Goal: Task Accomplishment & Management: Manage account settings

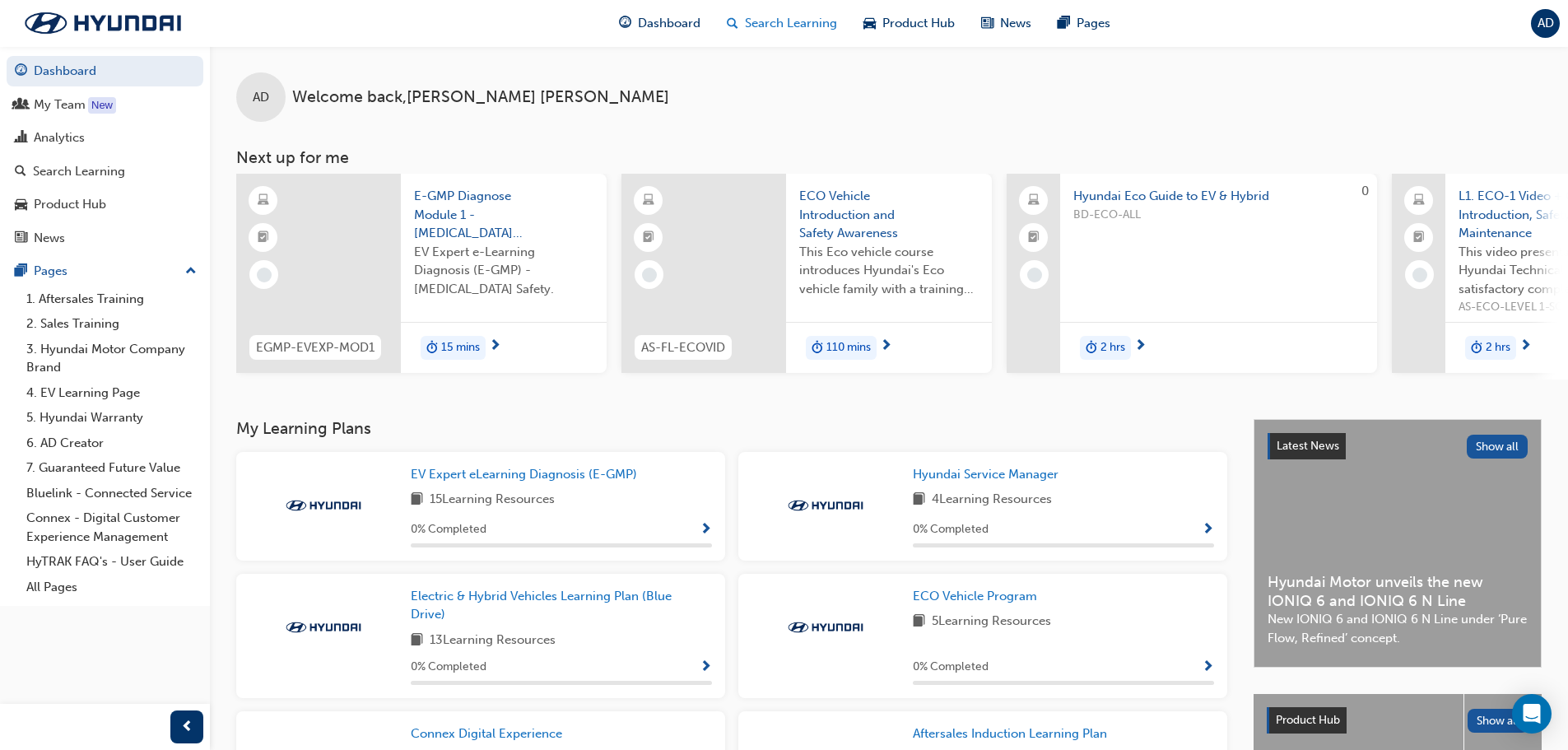
click at [776, 20] on span "Search Learning" at bounding box center [791, 23] width 92 height 19
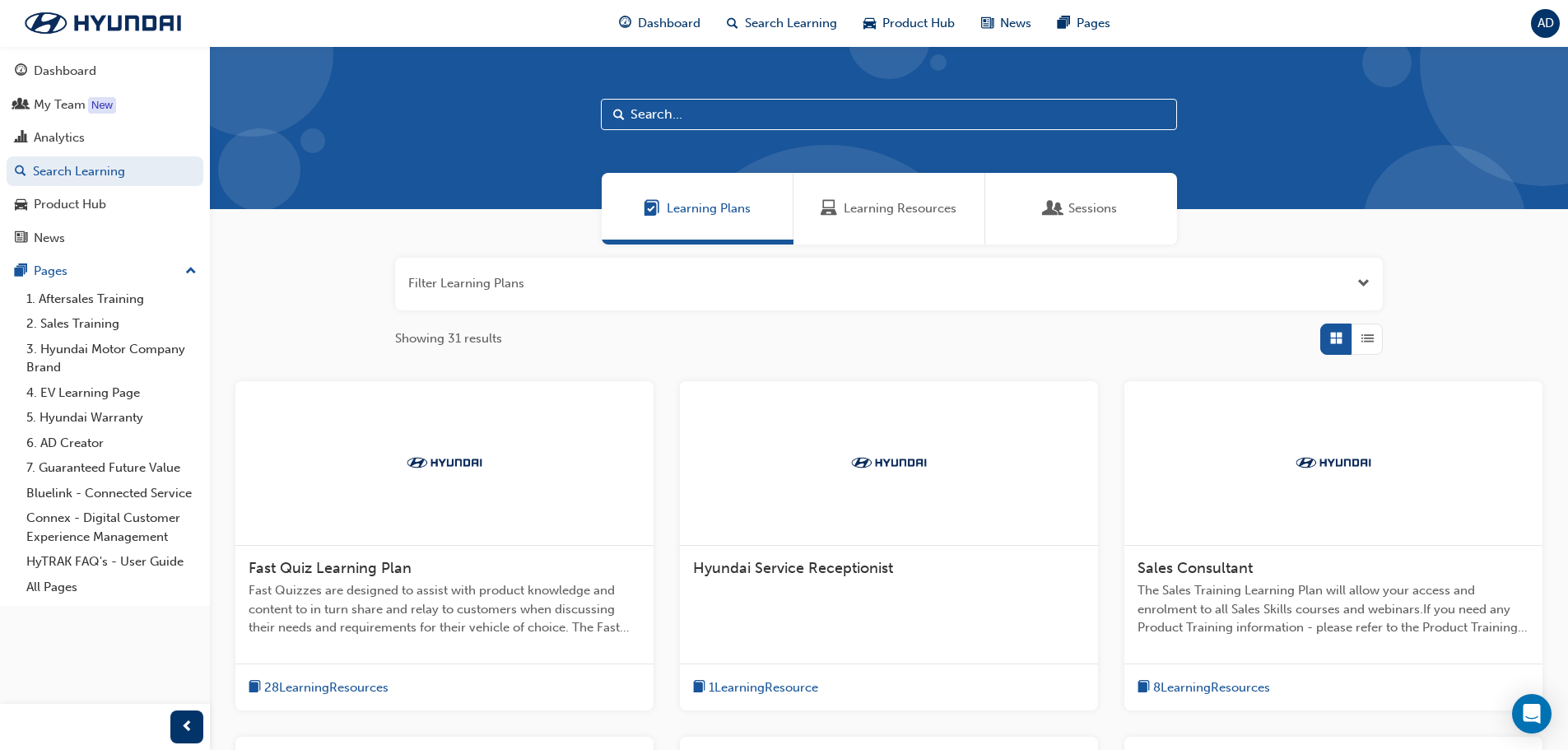
click at [1077, 213] on span "Sessions" at bounding box center [1093, 208] width 48 height 19
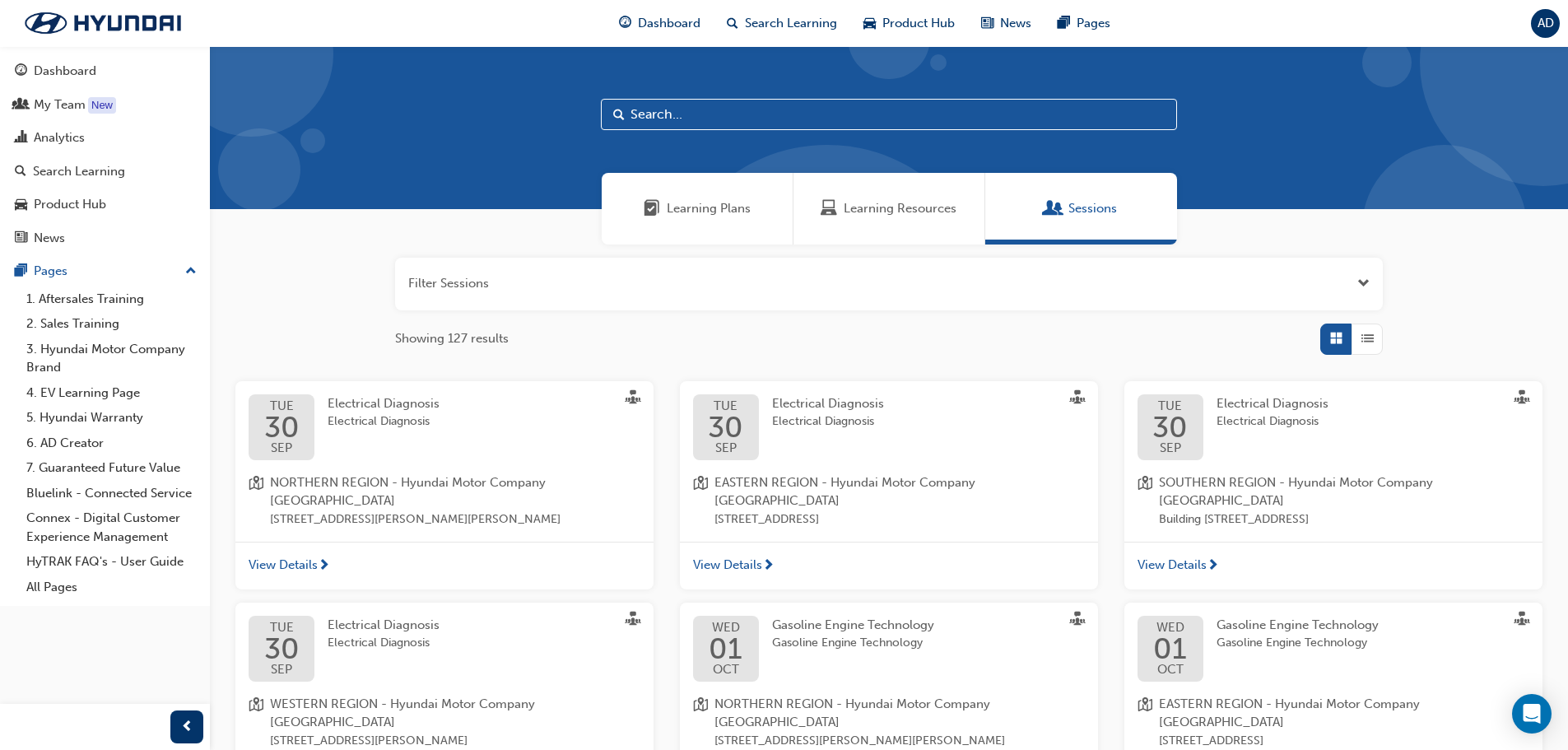
click at [705, 110] on input "text" at bounding box center [889, 114] width 576 height 32
type input "palisade"
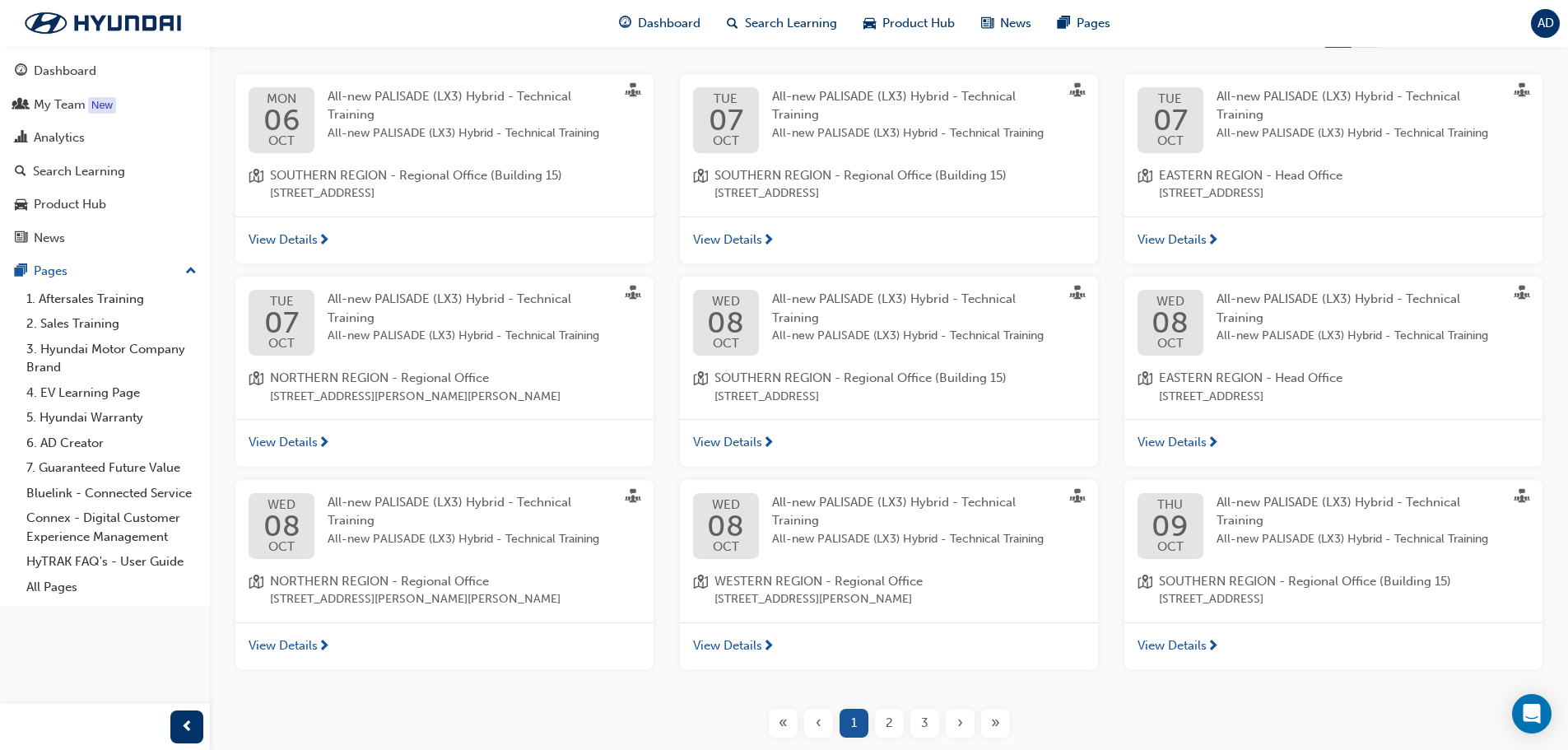
scroll to position [329, 0]
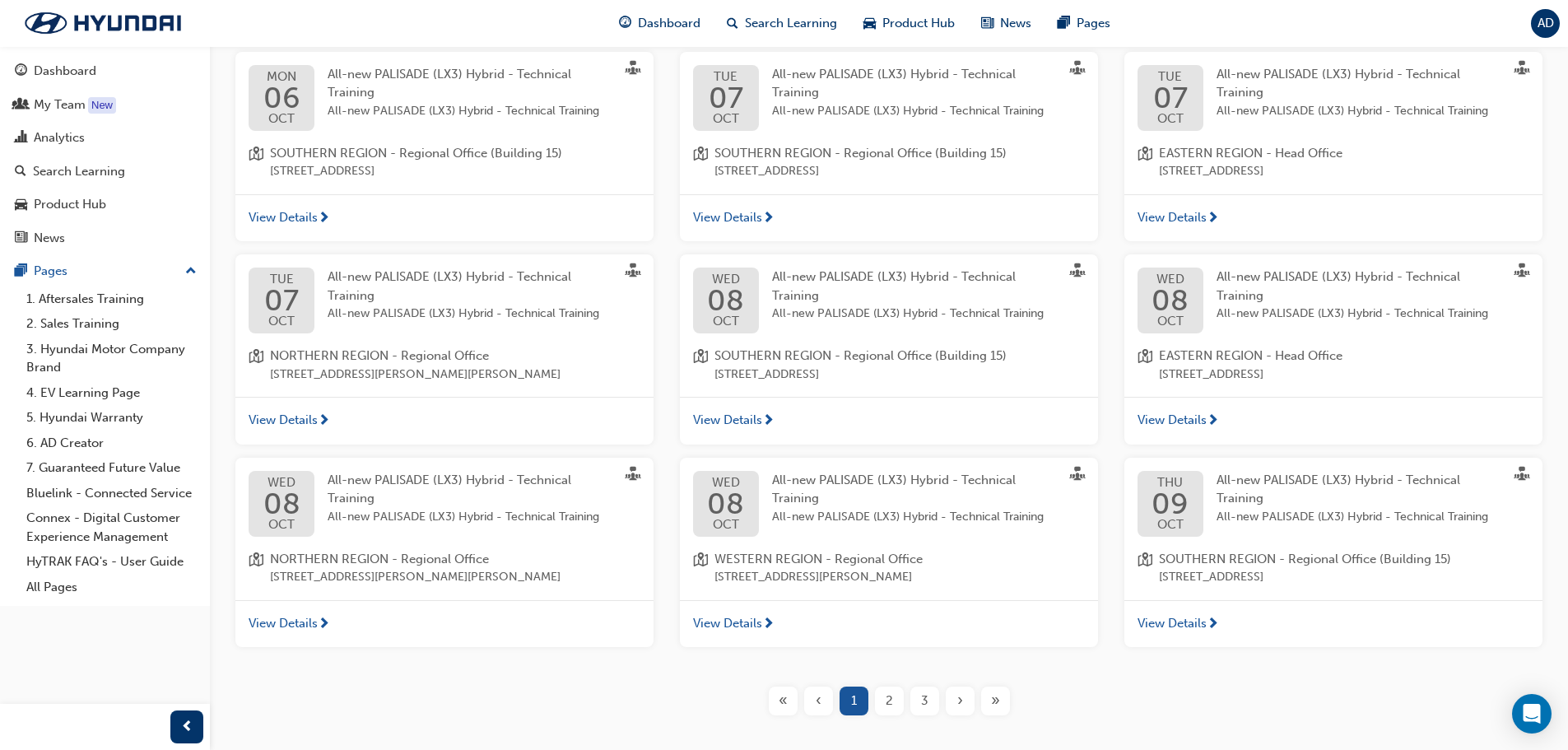
click at [807, 107] on span "All-new PALISADE (LX3) Hybrid - Technical Training" at bounding box center [916, 112] width 286 height 19
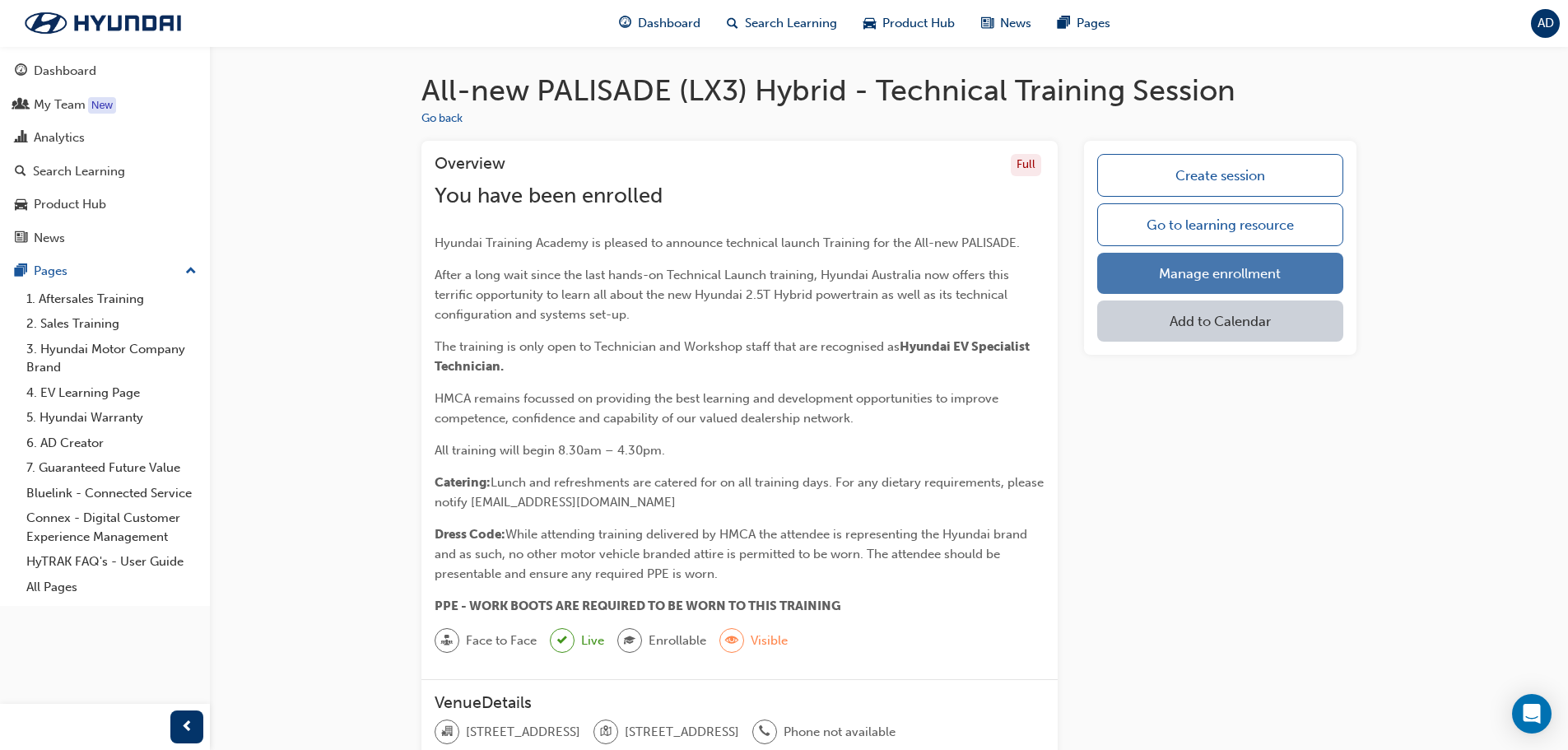
click at [1243, 277] on link "Manage enrollment" at bounding box center [1220, 273] width 246 height 41
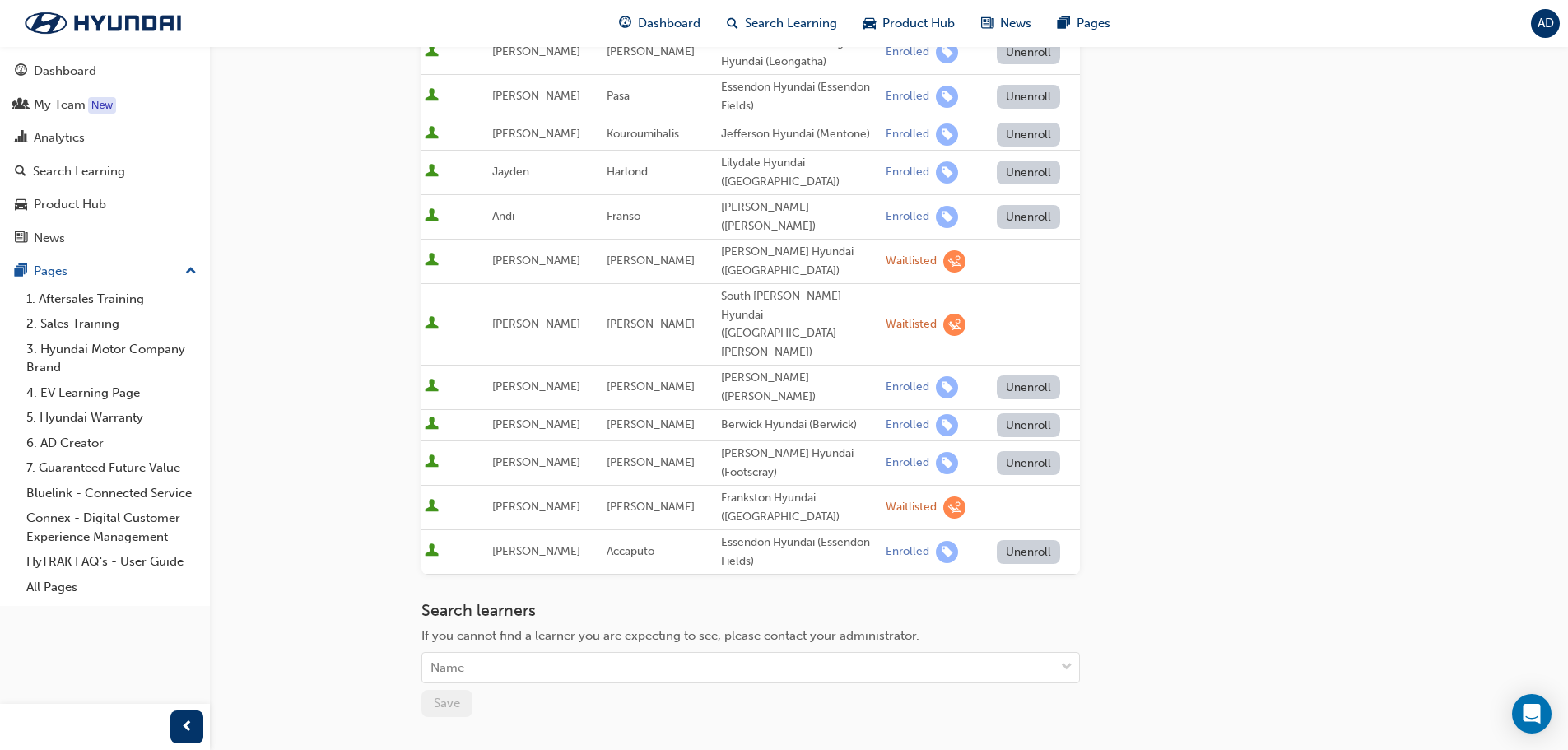
scroll to position [493, 0]
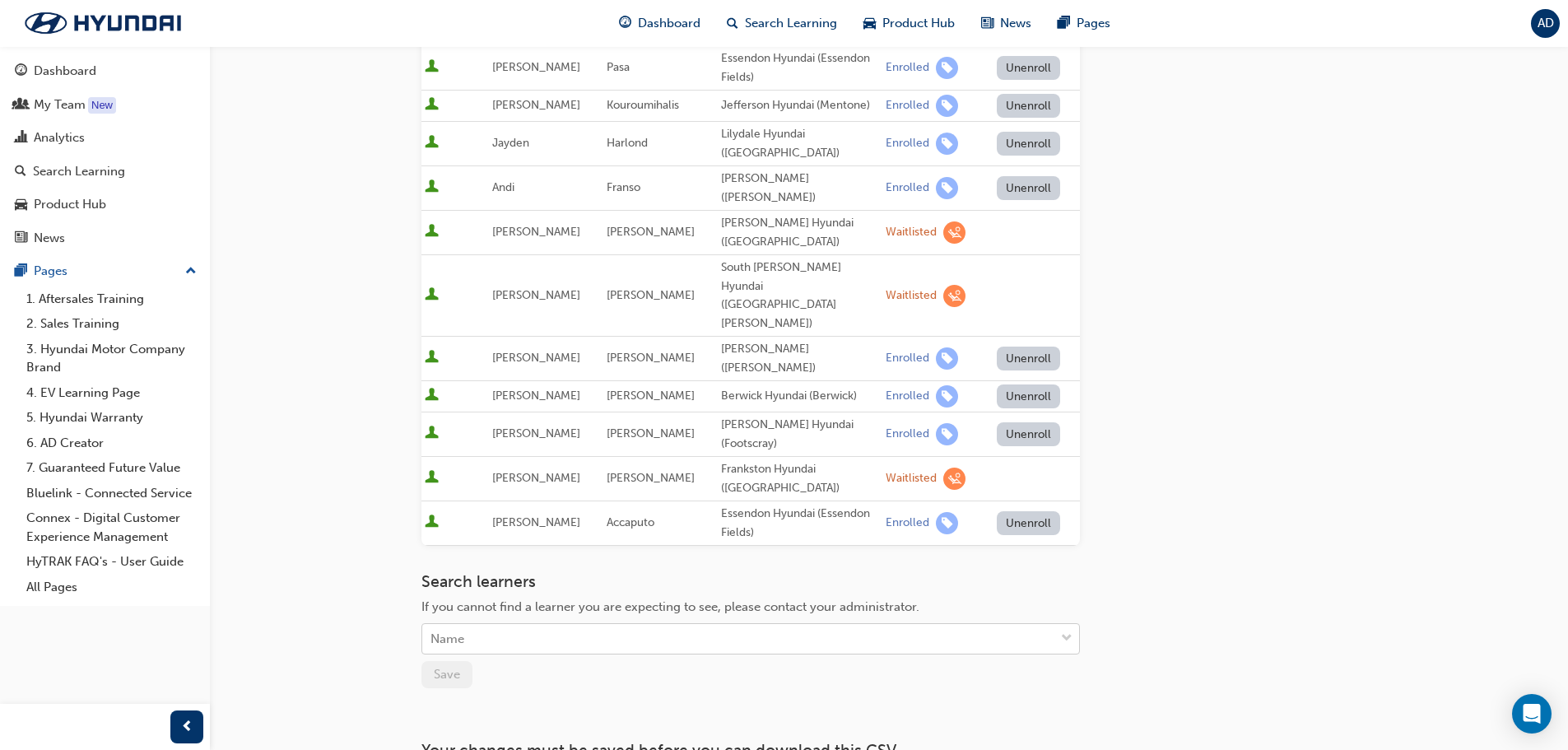
click at [463, 630] on div "Name" at bounding box center [447, 639] width 33 height 19
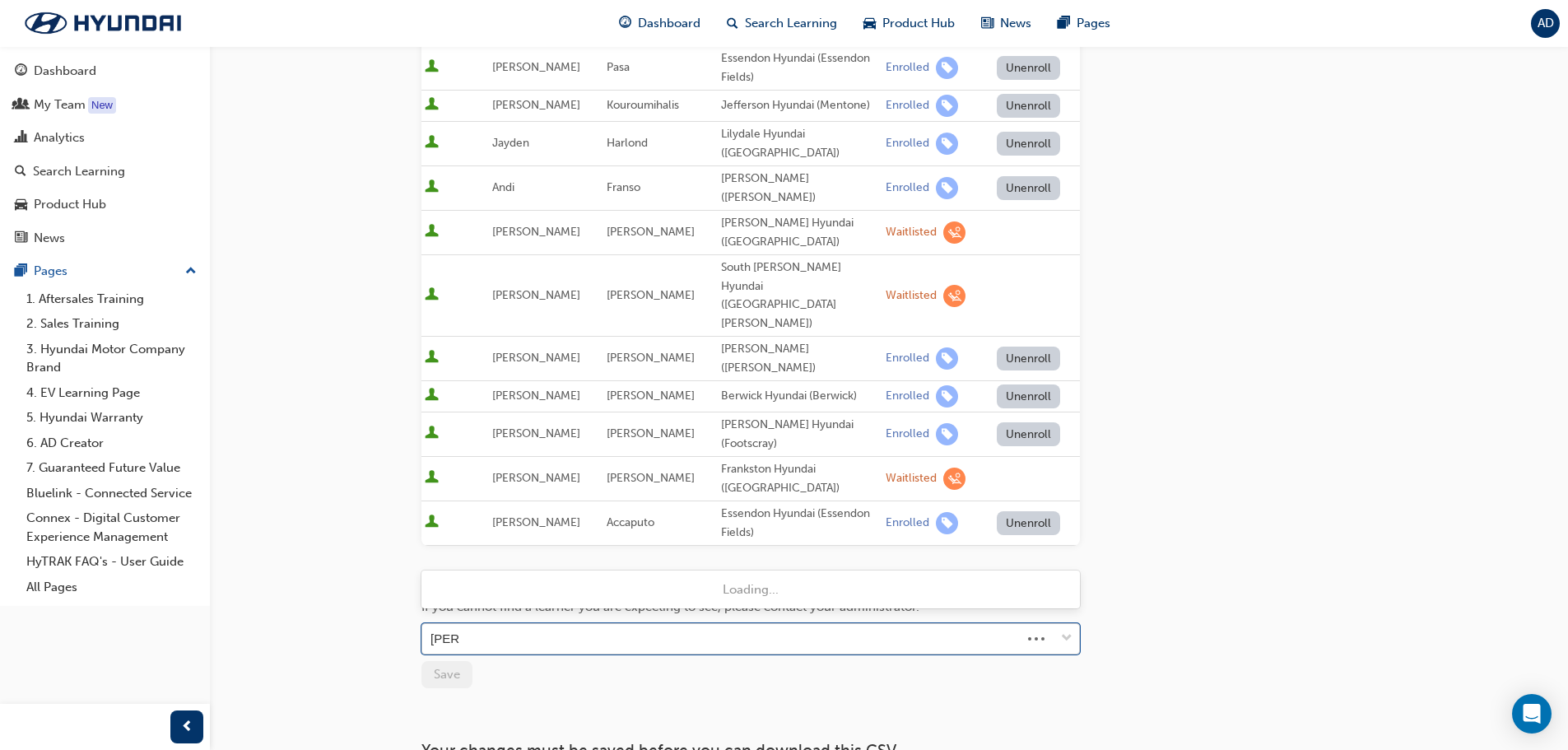
type input "[PERSON_NAME]"
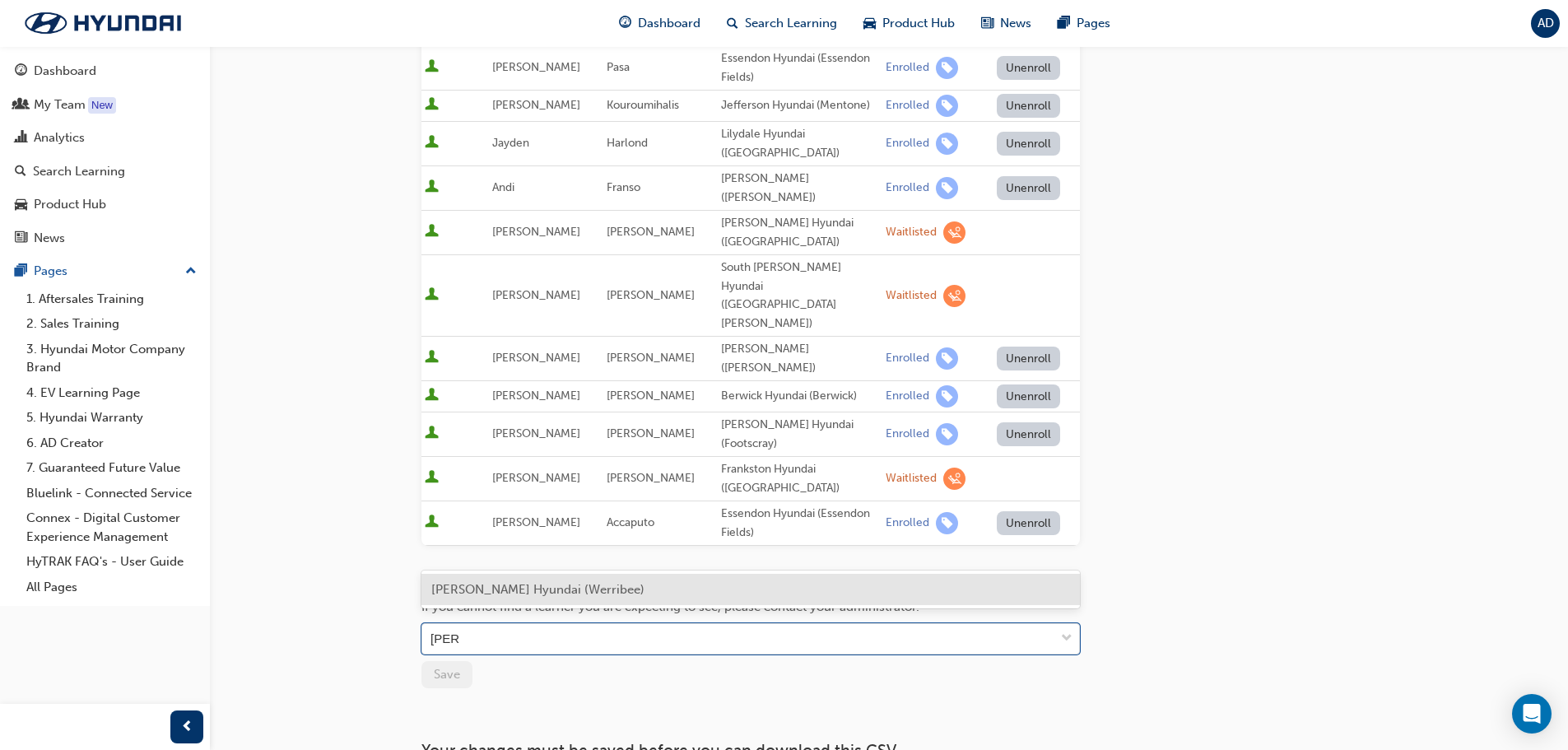
click at [630, 587] on span "[PERSON_NAME] Hyundai (Werribee)" at bounding box center [537, 589] width 213 height 15
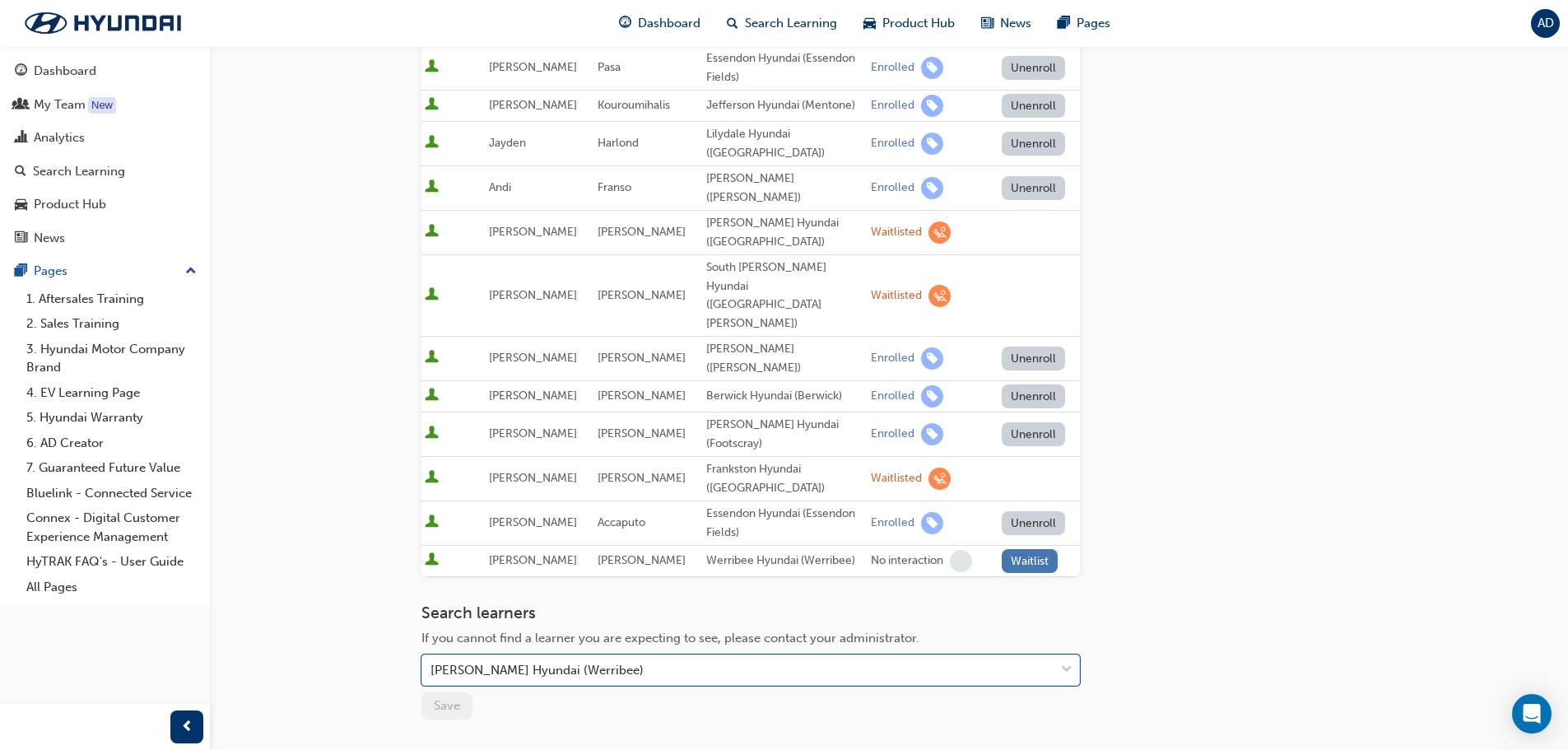
click at [1010, 549] on button "Waitlist" at bounding box center [1030, 561] width 57 height 24
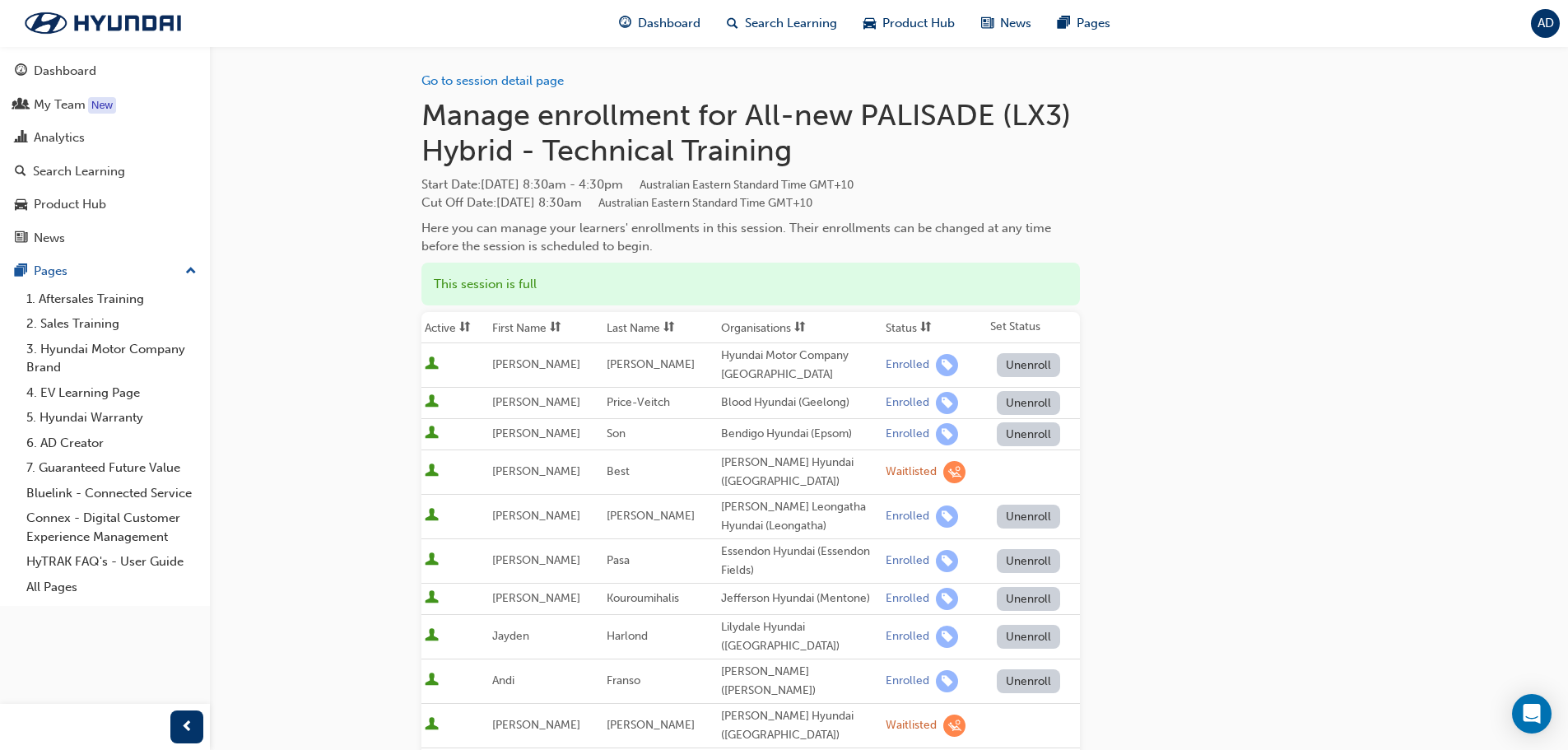
scroll to position [0, 0]
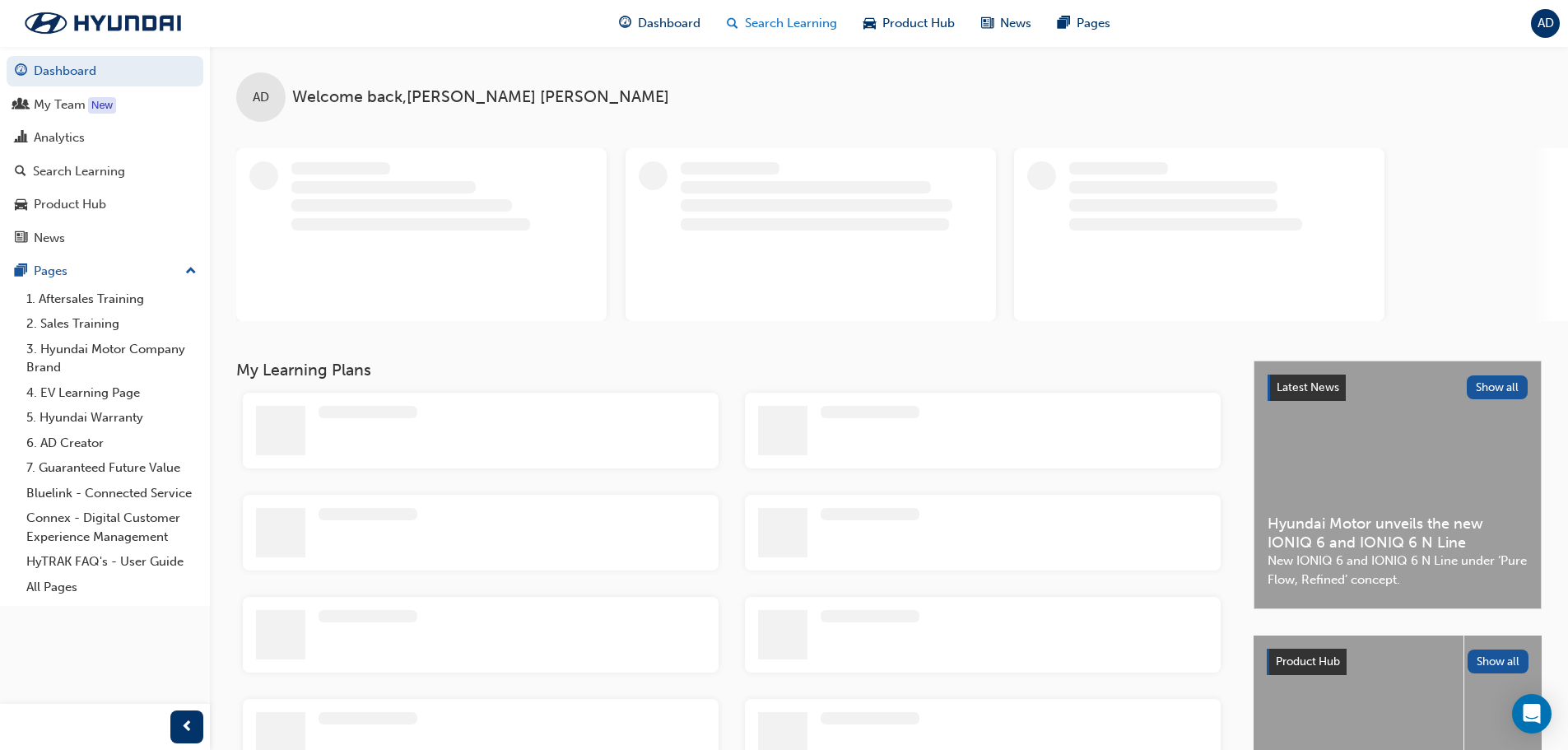
click at [817, 20] on span "Search Learning" at bounding box center [791, 23] width 92 height 19
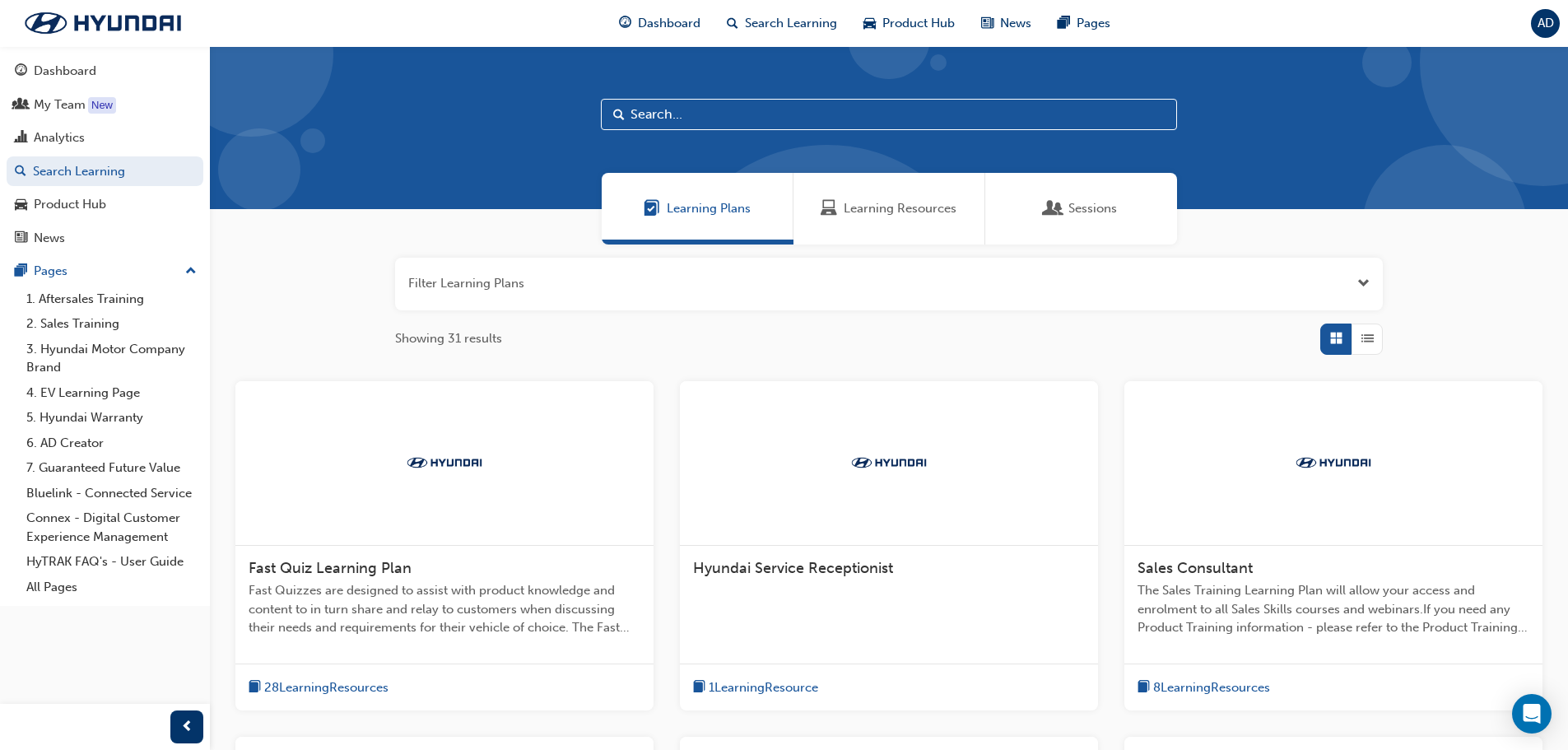
click at [1076, 200] on span "Sessions" at bounding box center [1093, 208] width 48 height 19
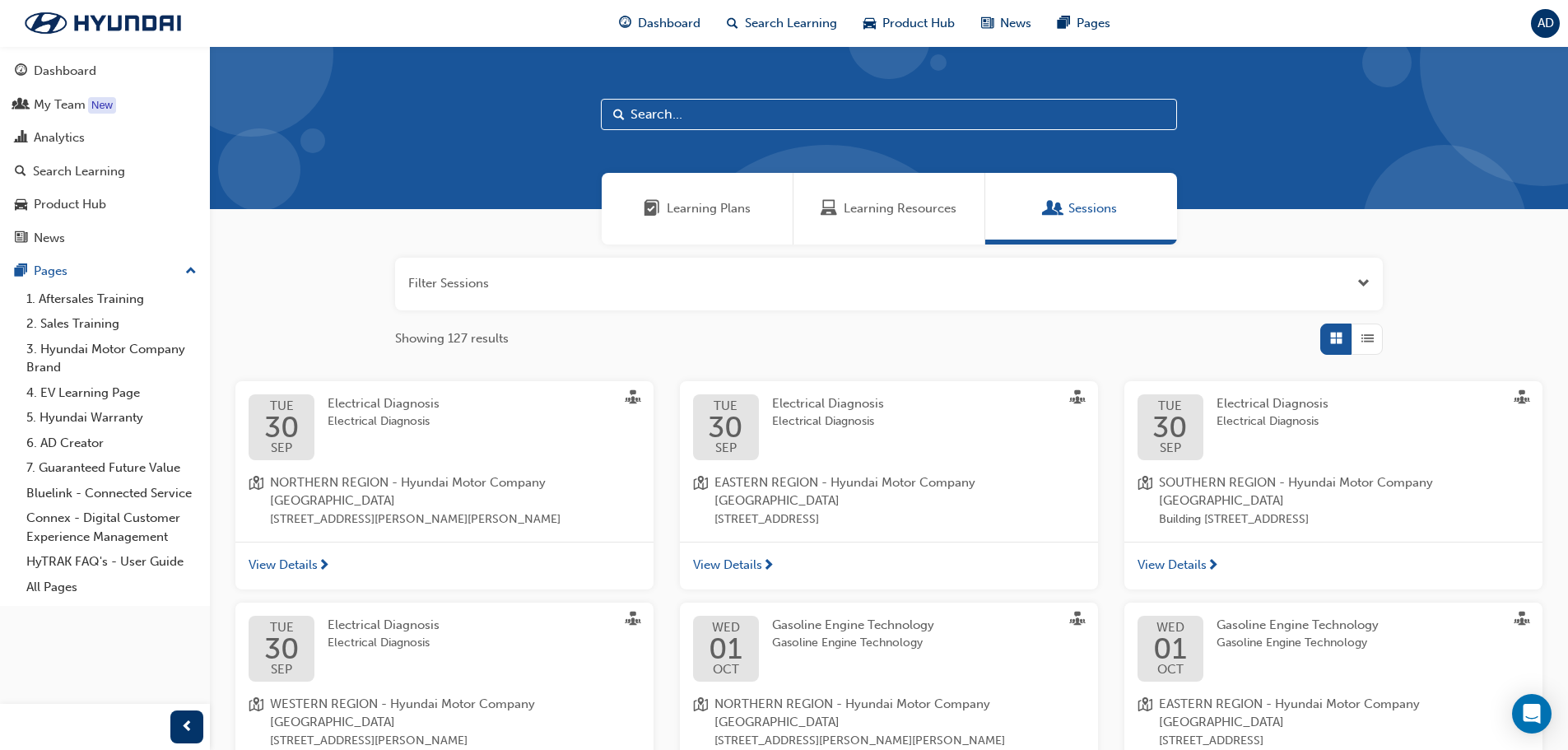
click at [671, 112] on input "text" at bounding box center [889, 114] width 576 height 32
type input "palisade"
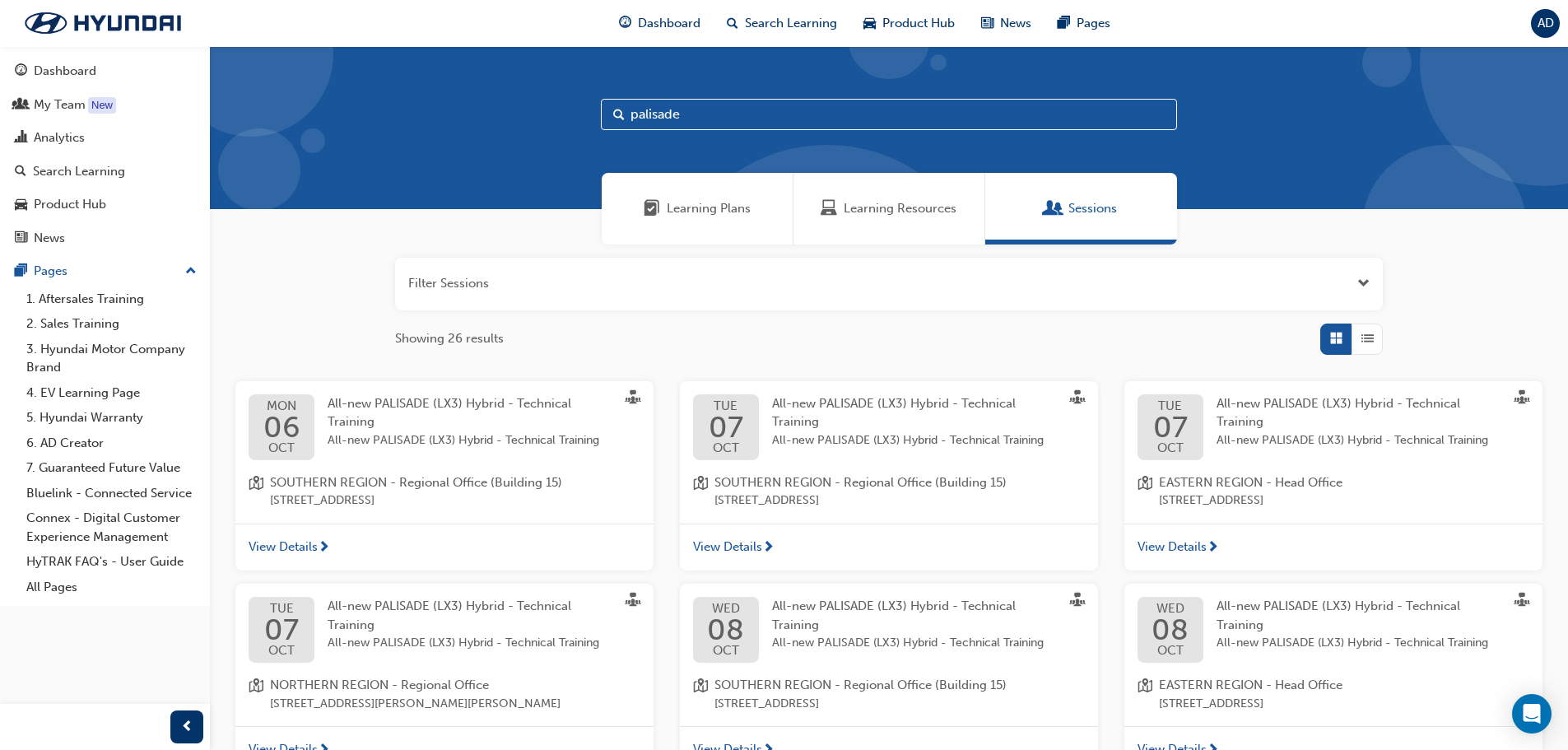
click at [855, 465] on div "TUE 07 OCT All-new PALISADE (LX3) Hybrid - Technical Training All-new PALISADE …" at bounding box center [889, 452] width 418 height 142
click at [859, 445] on span "All-new PALISADE (LX3) Hybrid - Technical Training" at bounding box center [916, 441] width 286 height 19
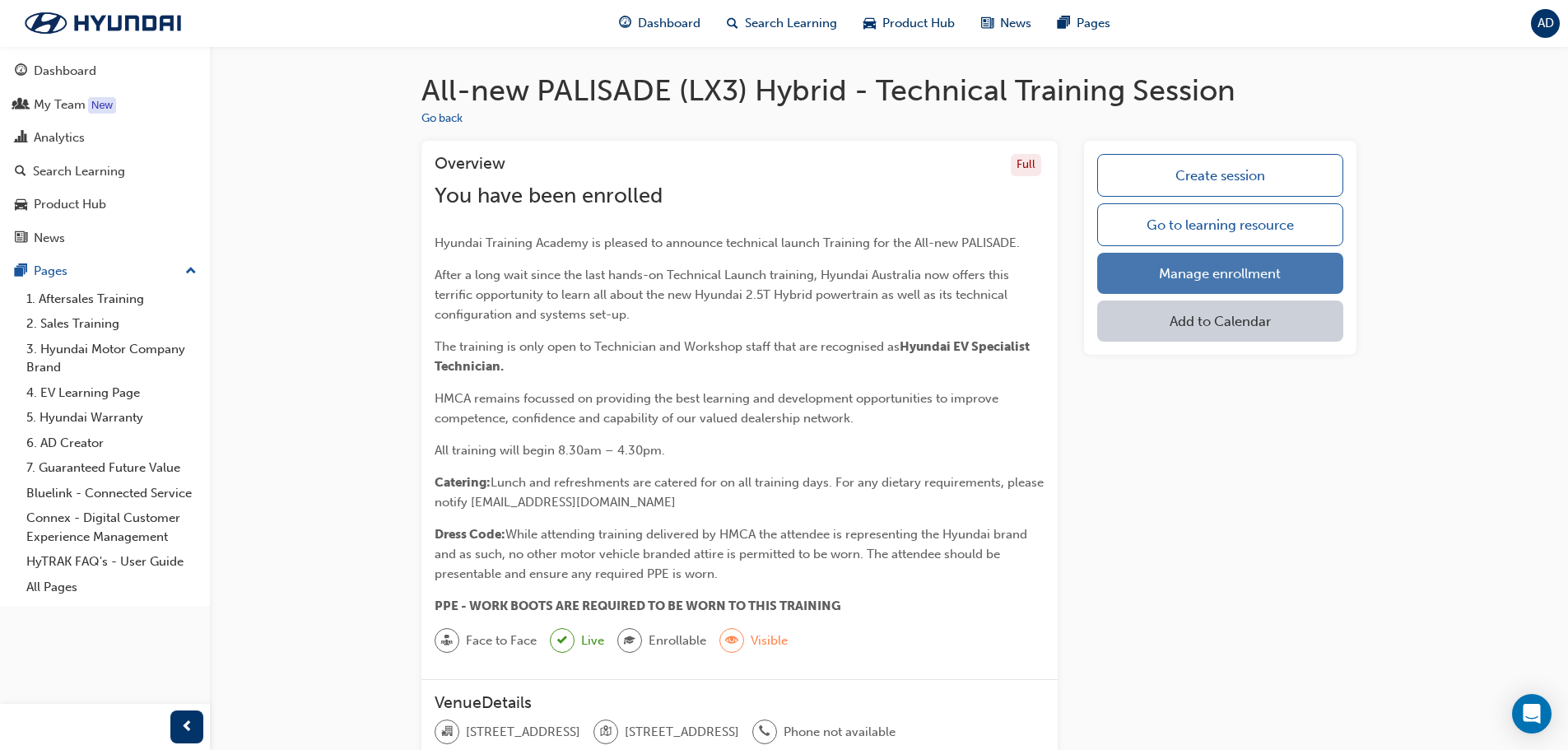
click at [1193, 270] on link "Manage enrollment" at bounding box center [1220, 273] width 246 height 41
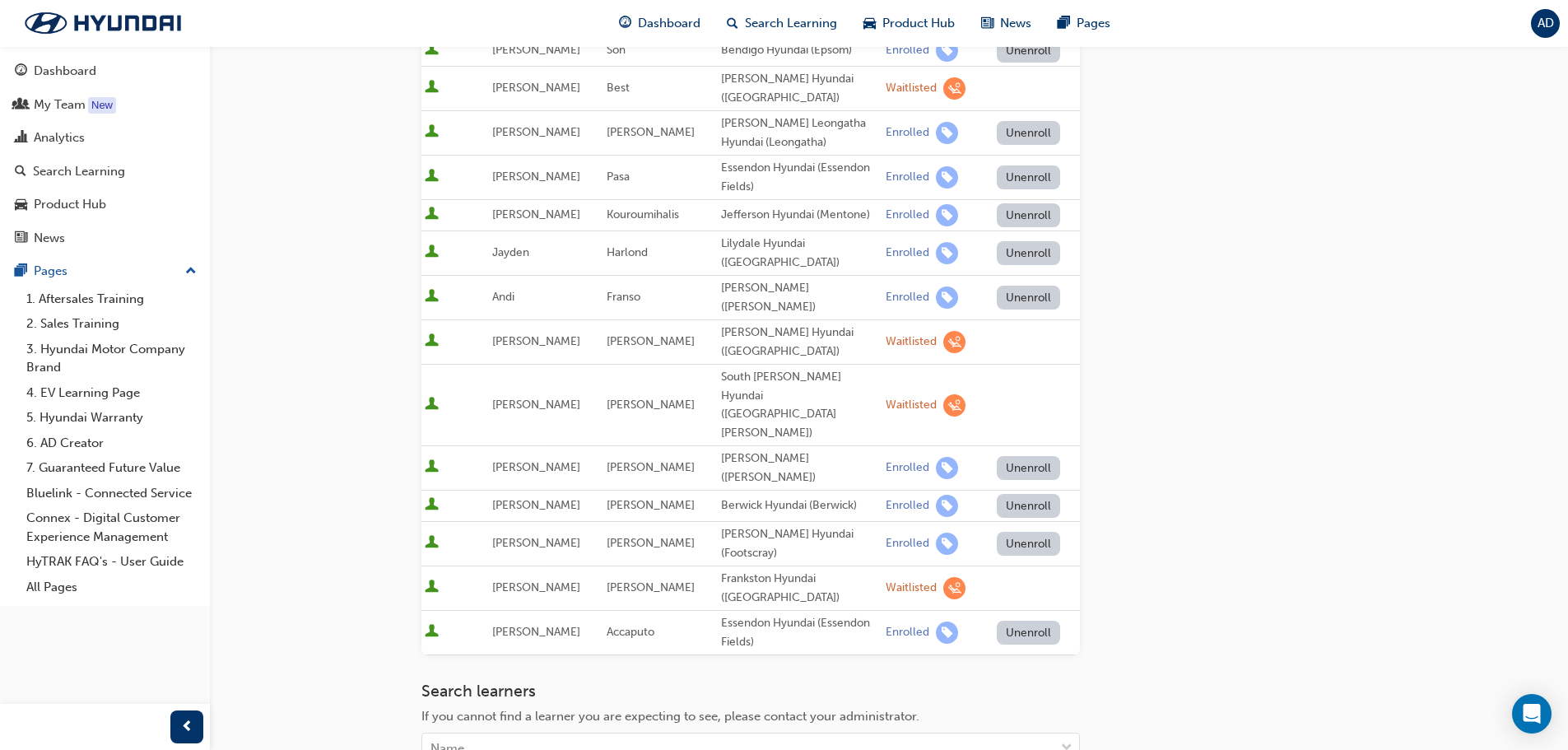
scroll to position [493, 0]
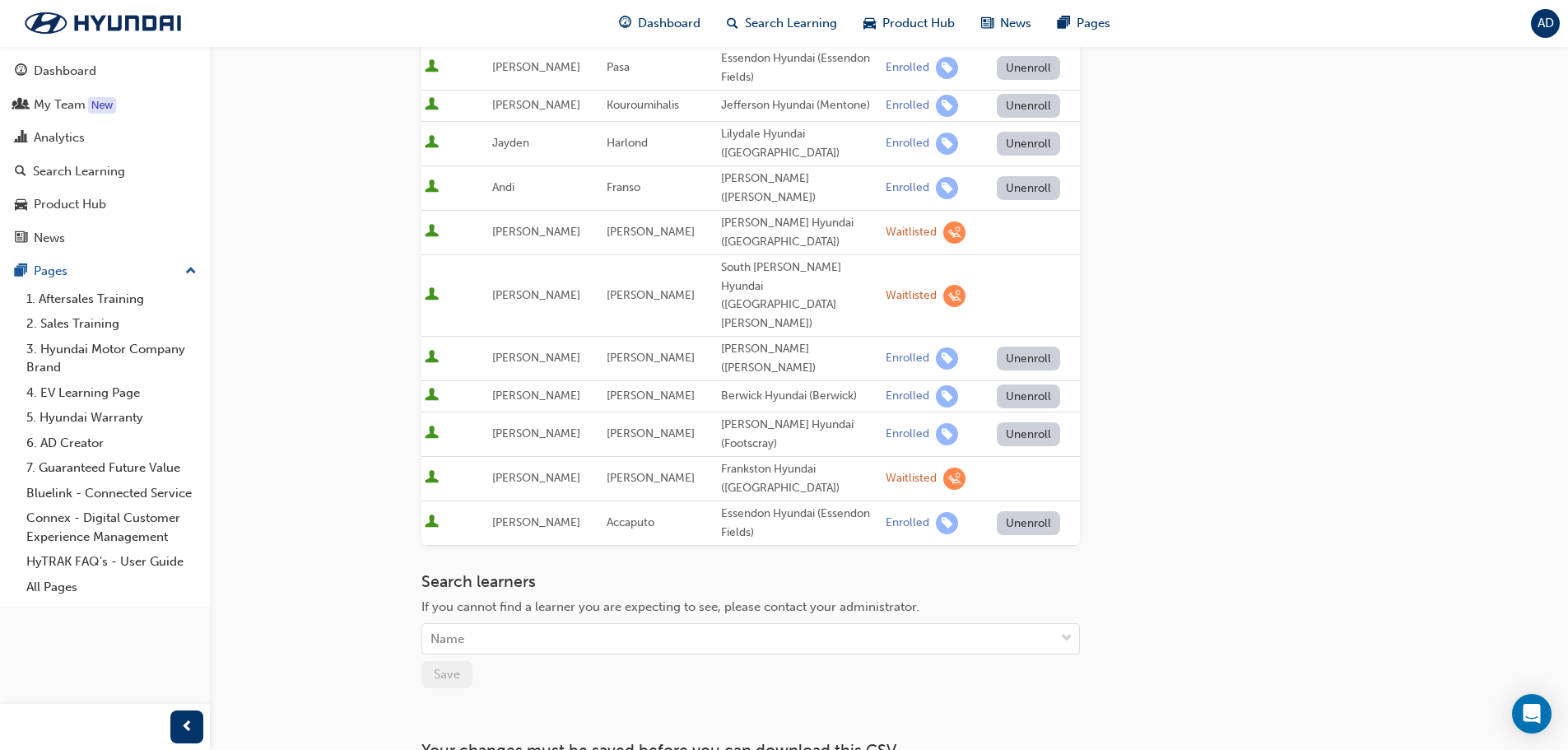
click at [476, 577] on div "Search learners If you cannot find a learner you are expecting to see, please c…" at bounding box center [750, 630] width 659 height 116
click at [482, 625] on div "Name" at bounding box center [738, 638] width 632 height 29
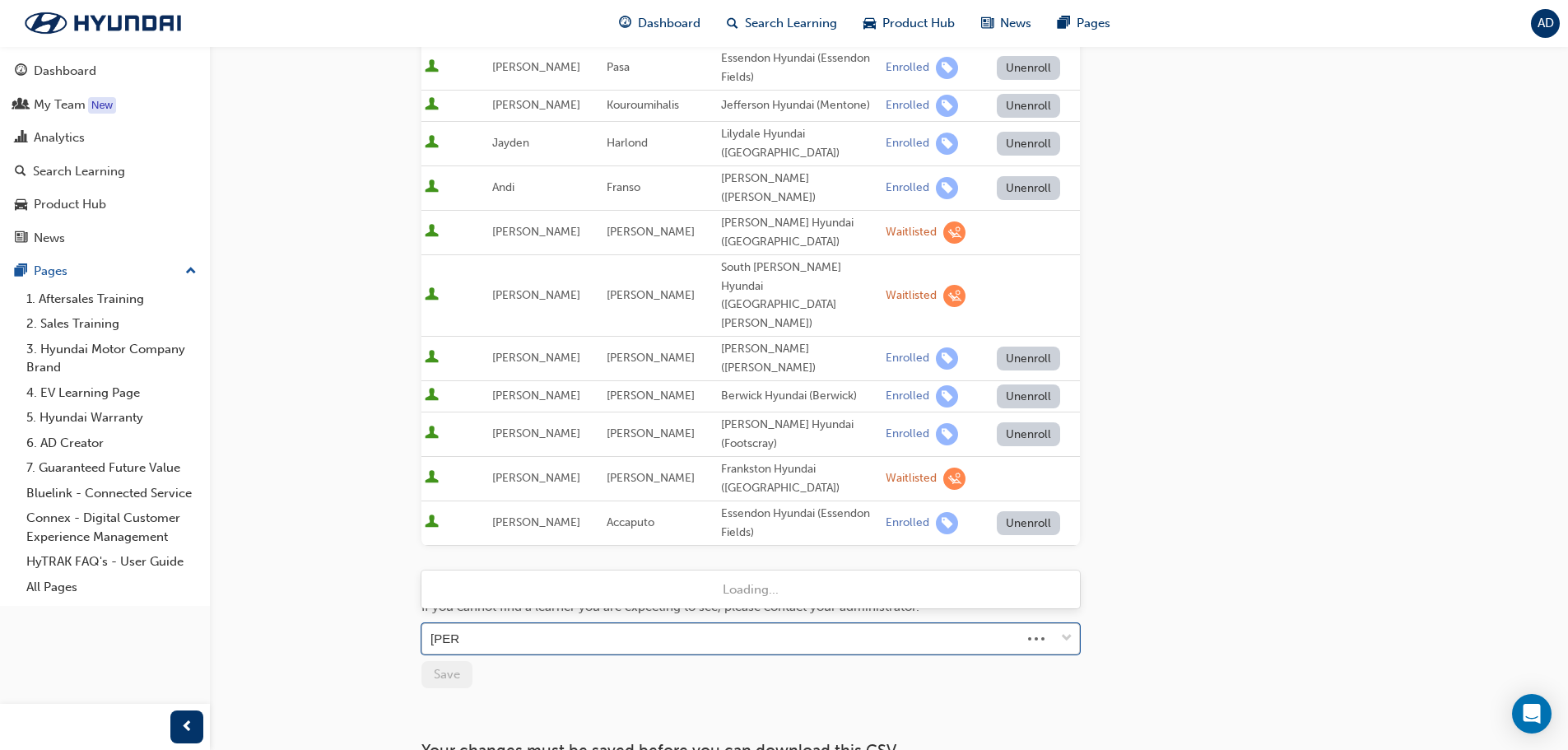
type input "[PERSON_NAME]"
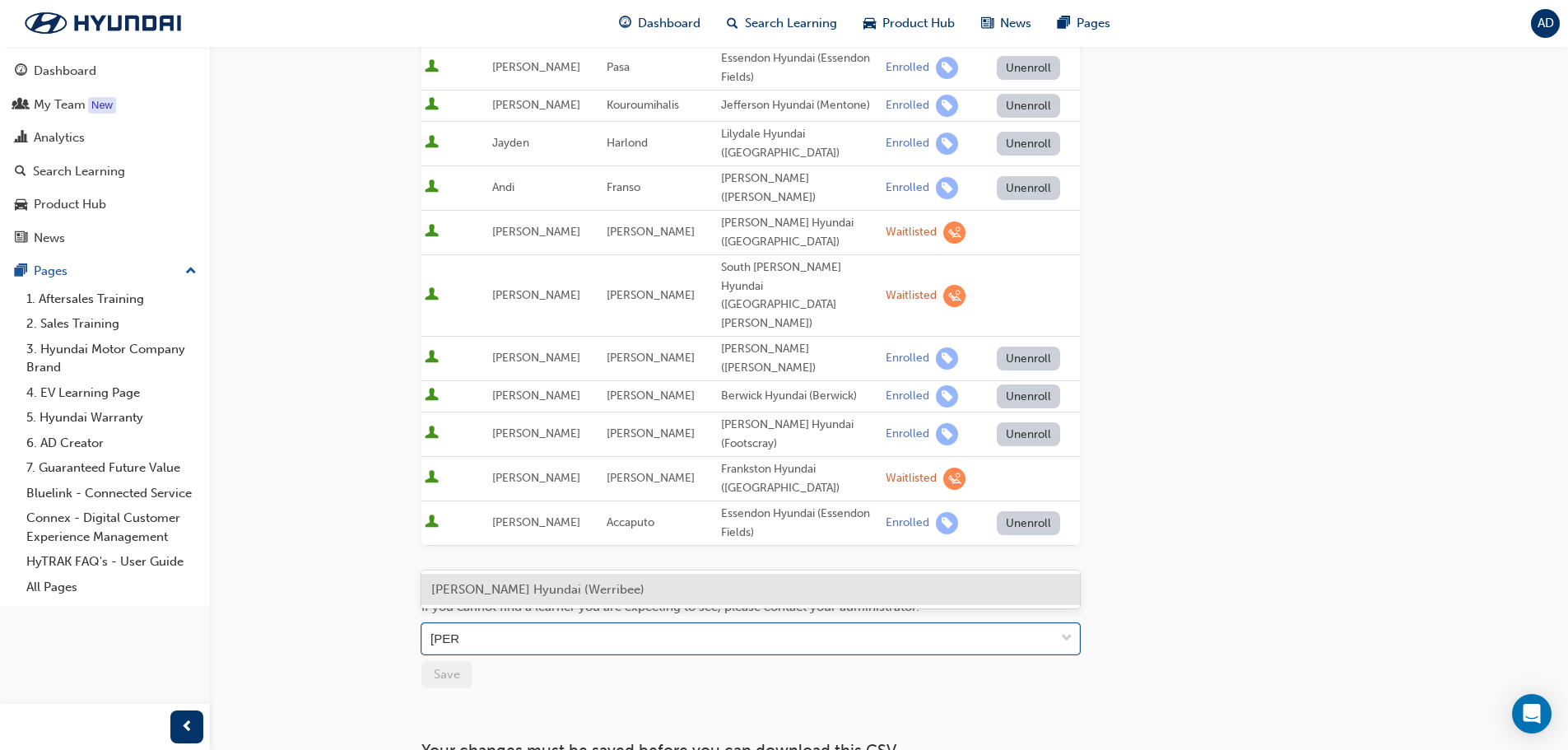
click at [543, 590] on span "[PERSON_NAME] Hyundai (Werribee)" at bounding box center [537, 589] width 213 height 15
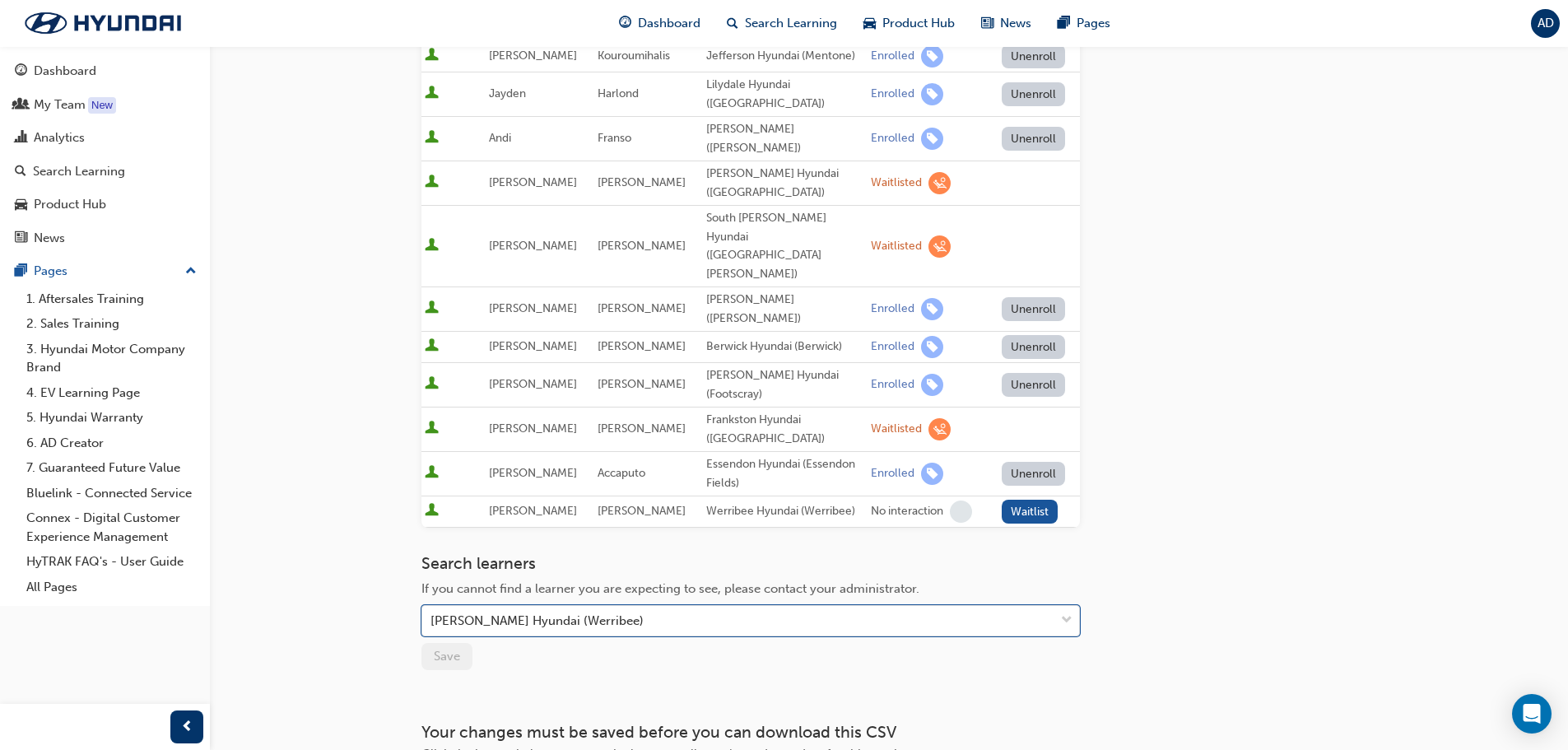
scroll to position [594, 0]
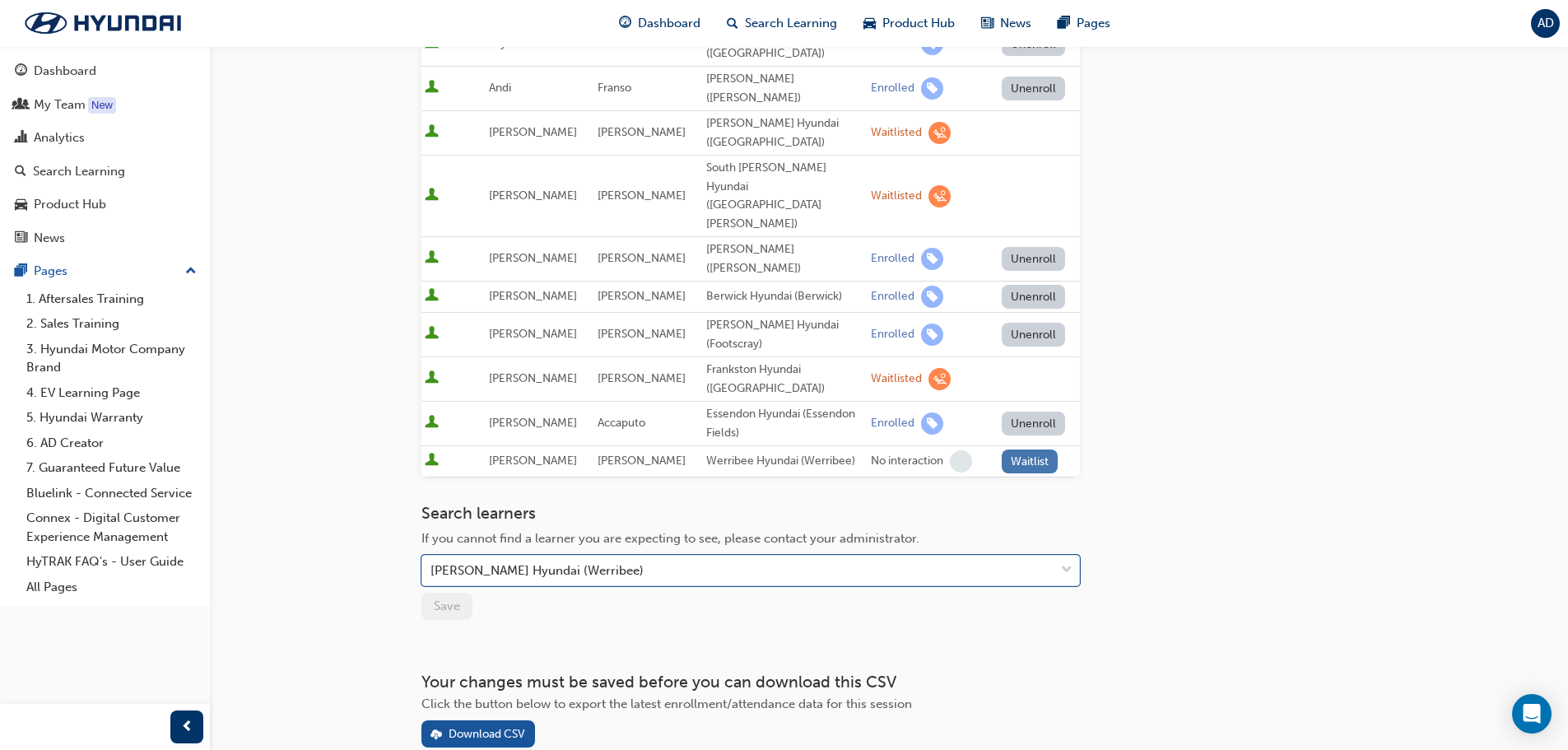
click at [1034, 450] on button "Waitlist" at bounding box center [1030, 462] width 57 height 24
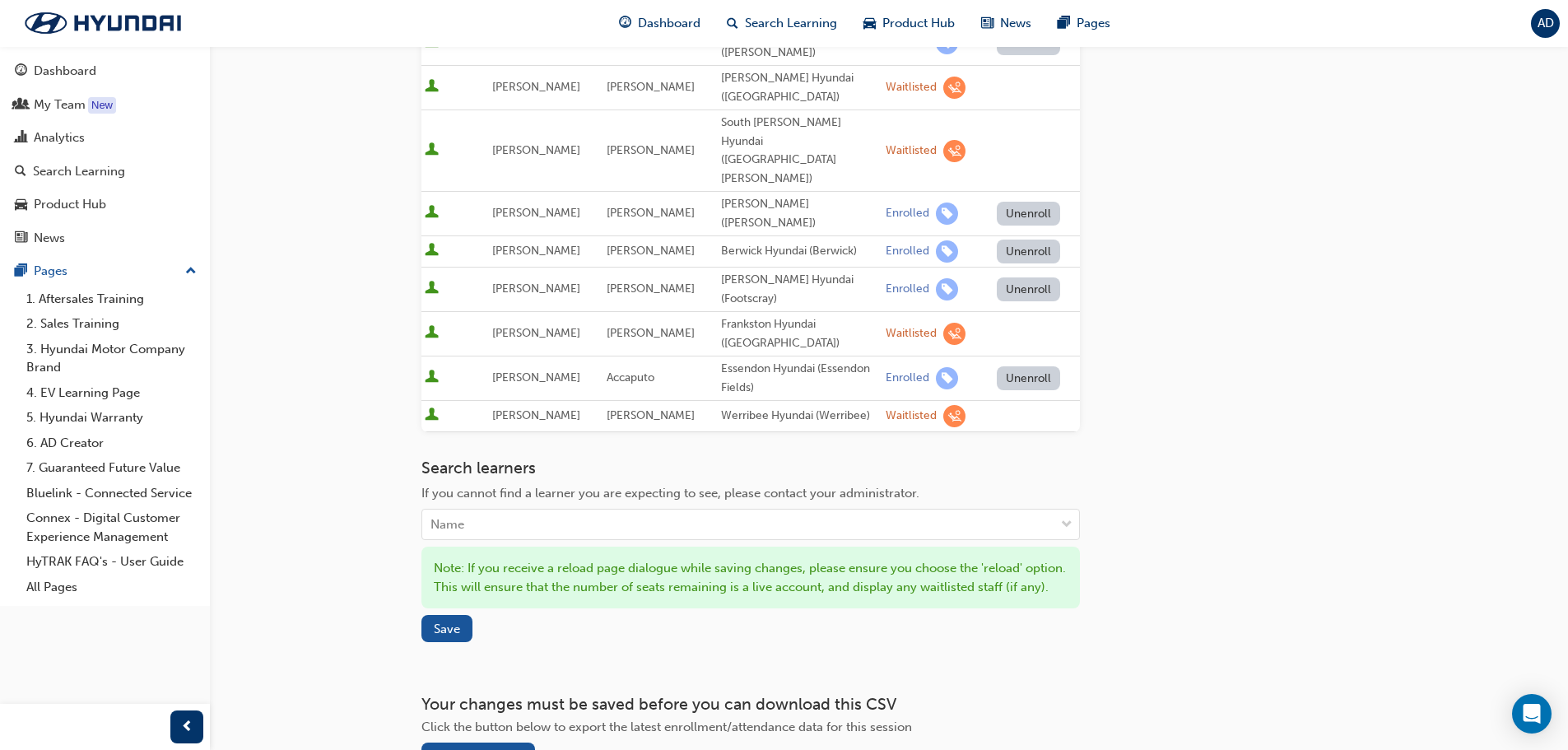
scroll to position [680, 0]
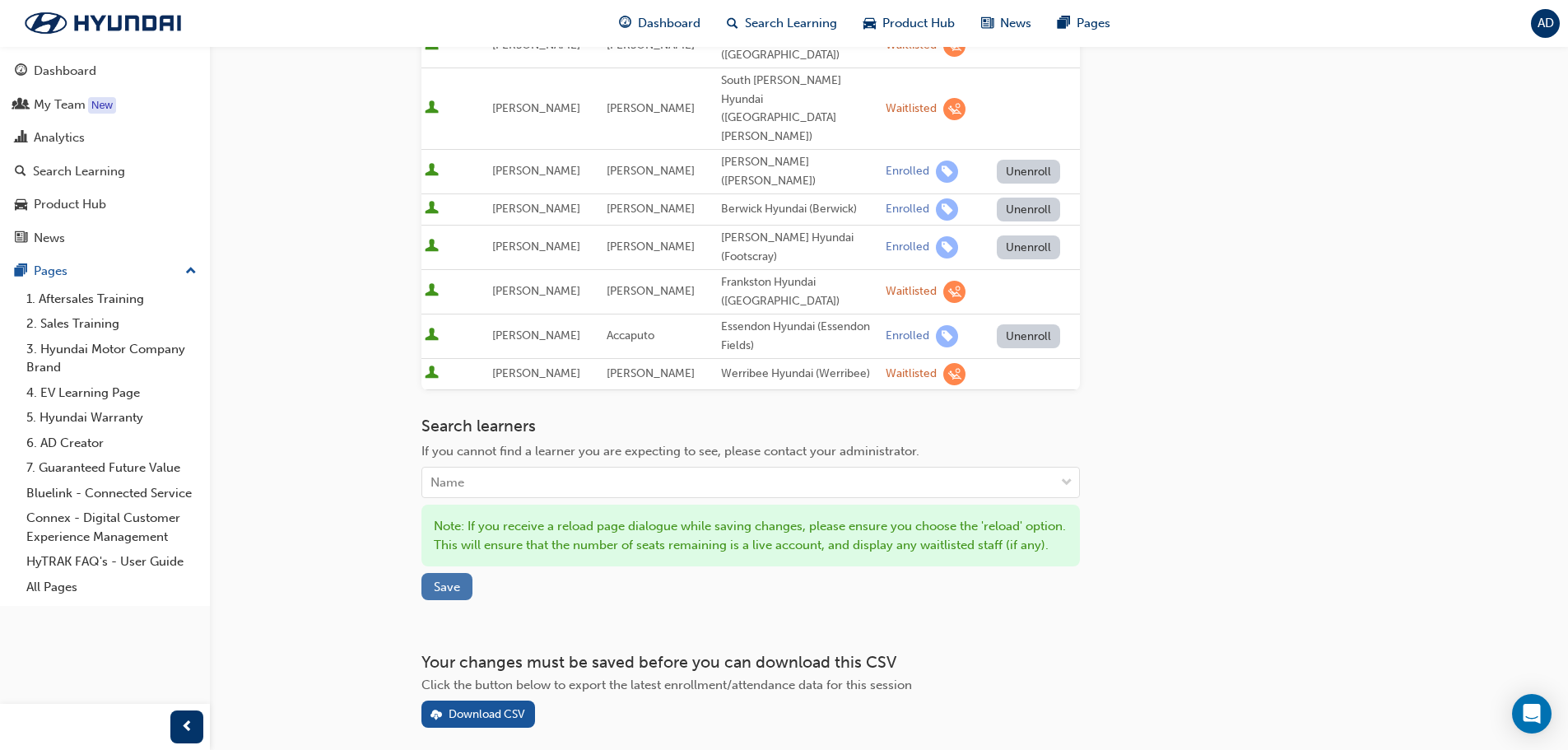
click at [443, 579] on span "Save" at bounding box center [447, 586] width 26 height 15
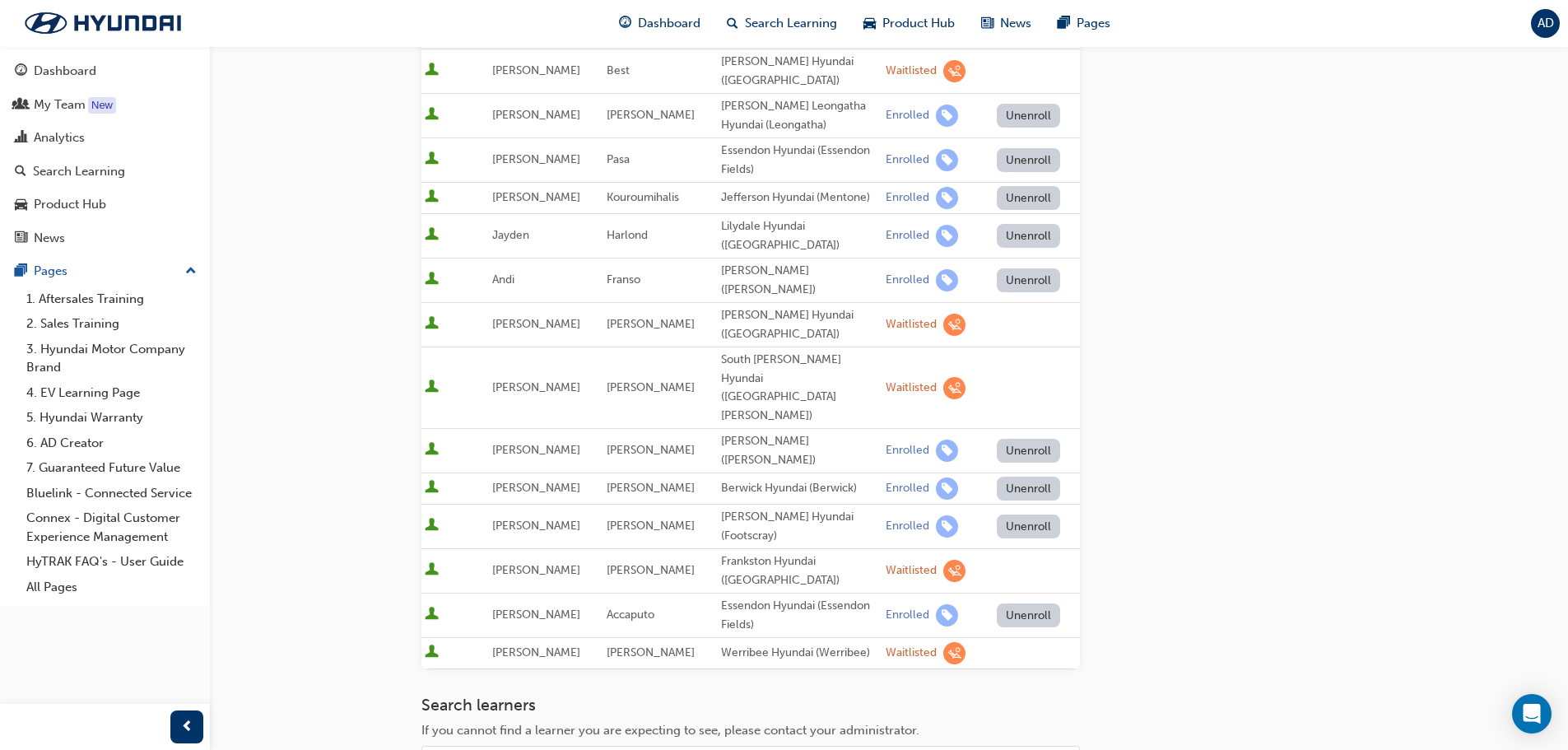
scroll to position [182, 0]
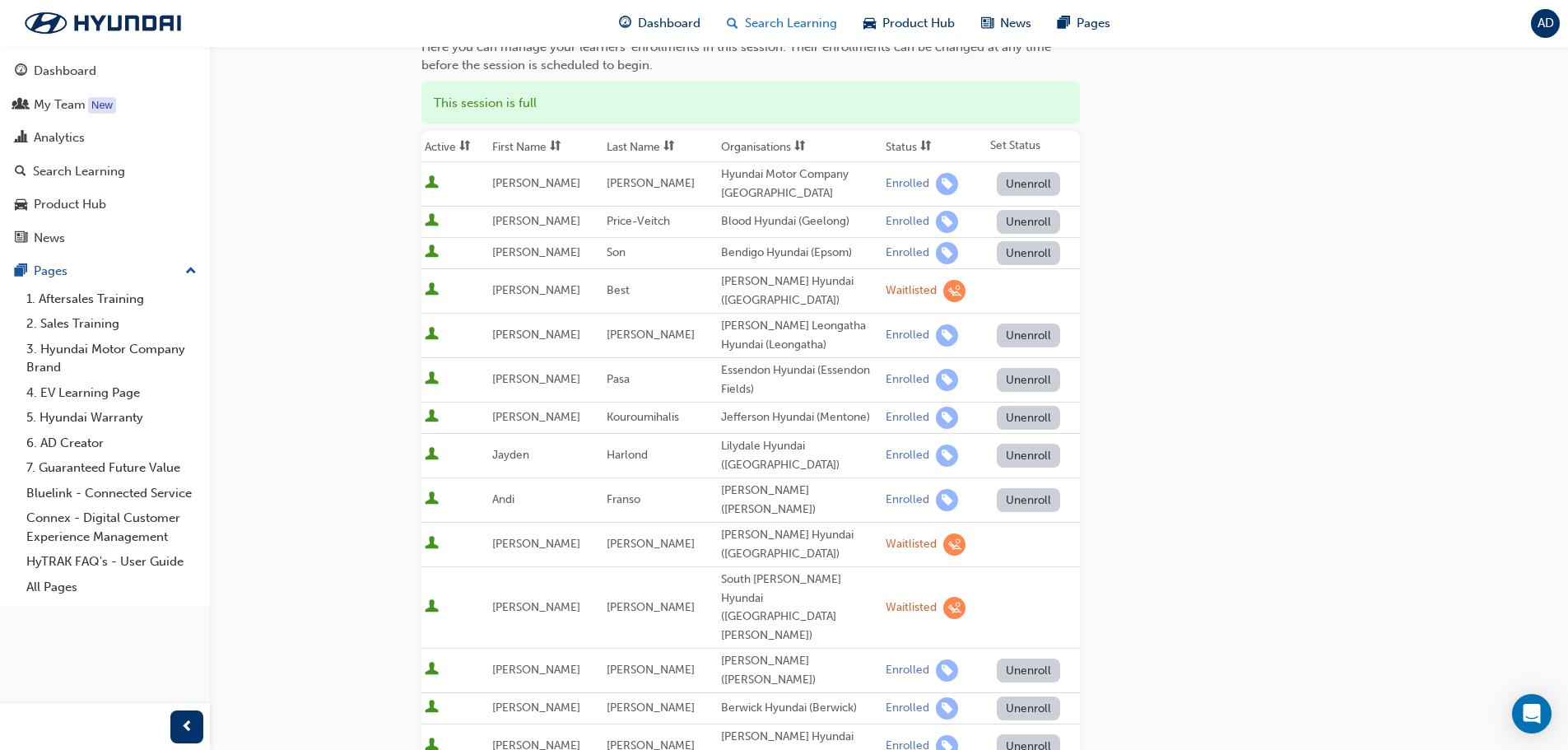
click at [819, 24] on span "Search Learning" at bounding box center [791, 23] width 92 height 19
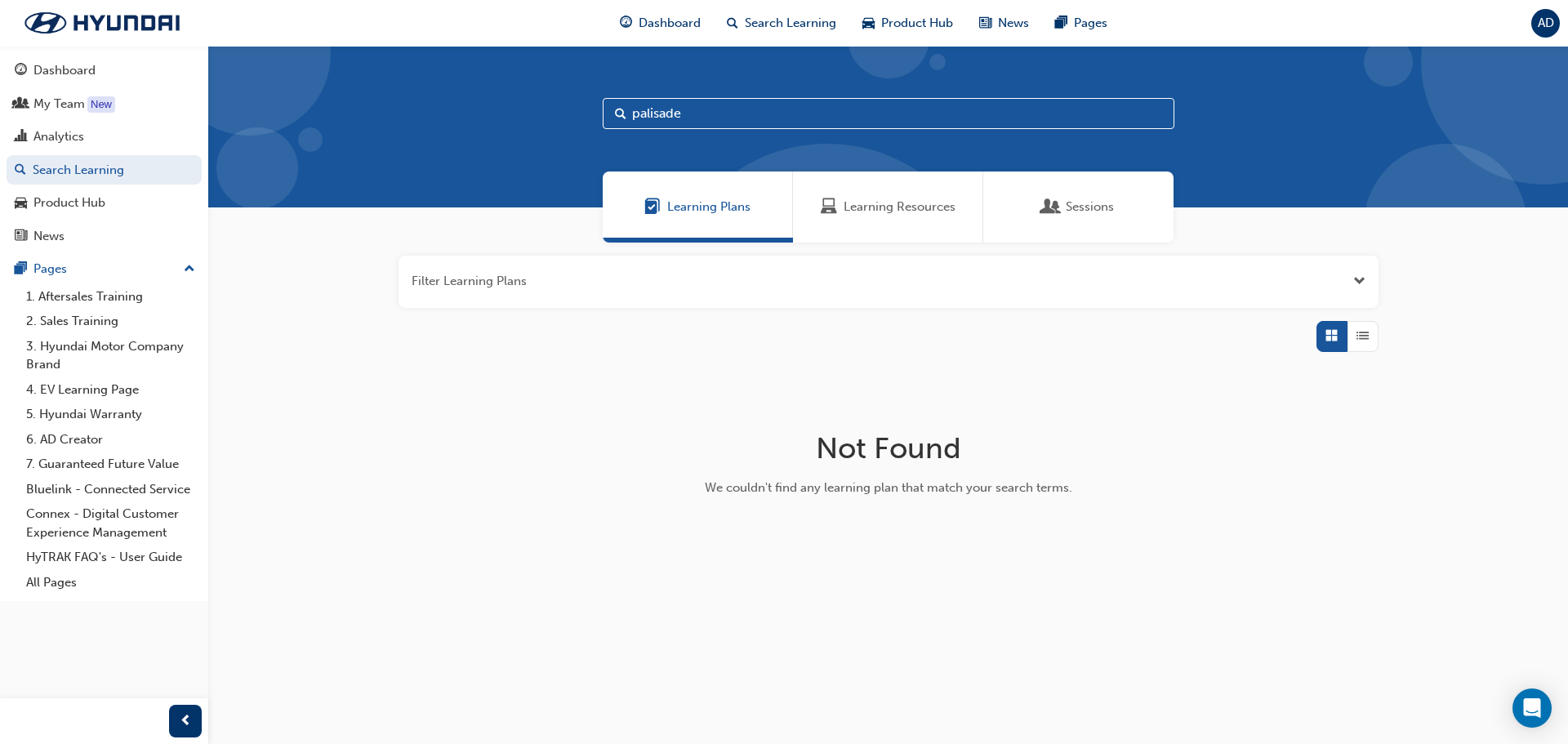
drag, startPoint x: 1106, startPoint y: 207, endPoint x: 1063, endPoint y: 197, distance: 44.1
click at [1107, 207] on span "Sessions" at bounding box center [1090, 207] width 48 height 18
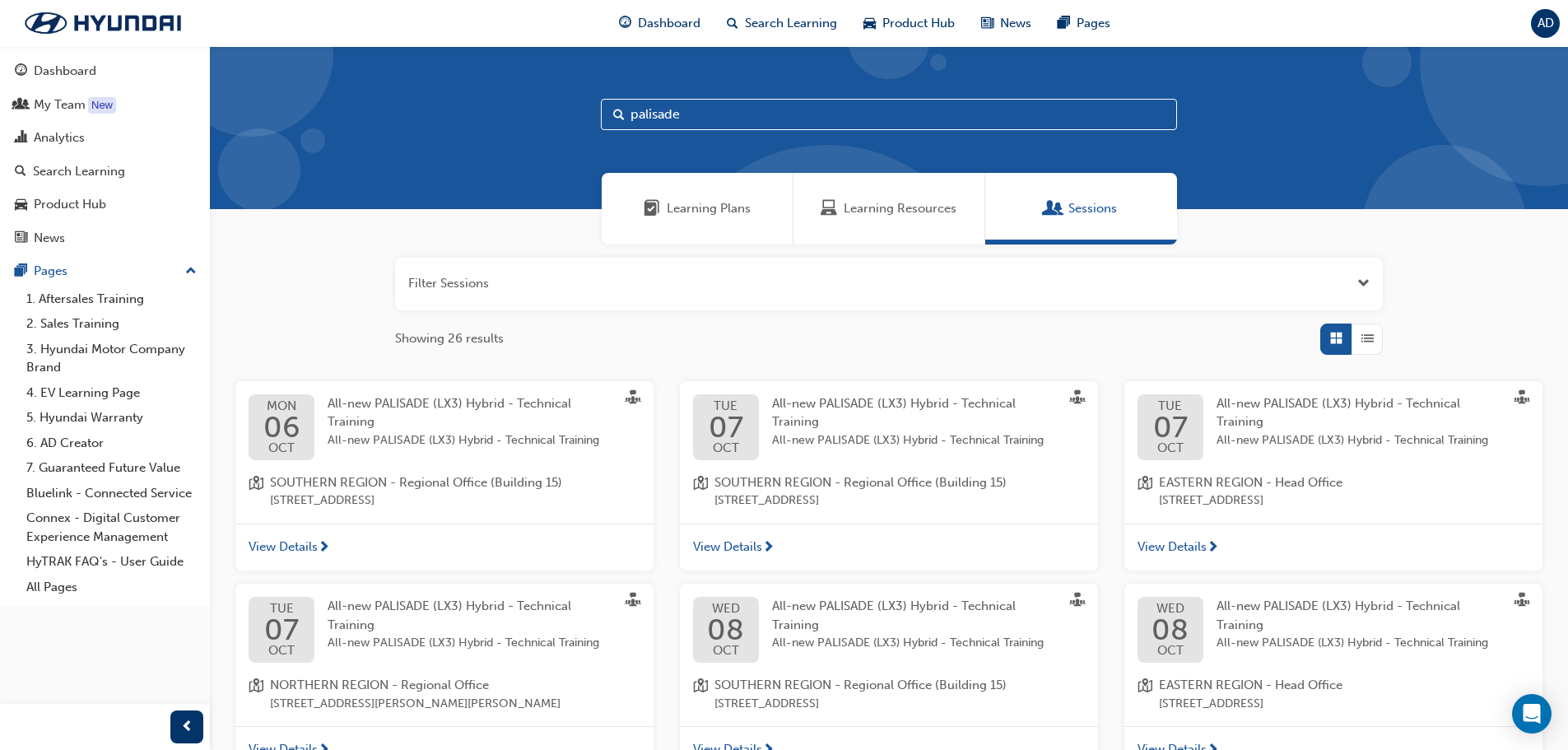
click at [811, 627] on span "All-new PALISADE (LX3) Hybrid - Technical Training" at bounding box center [894, 615] width 244 height 33
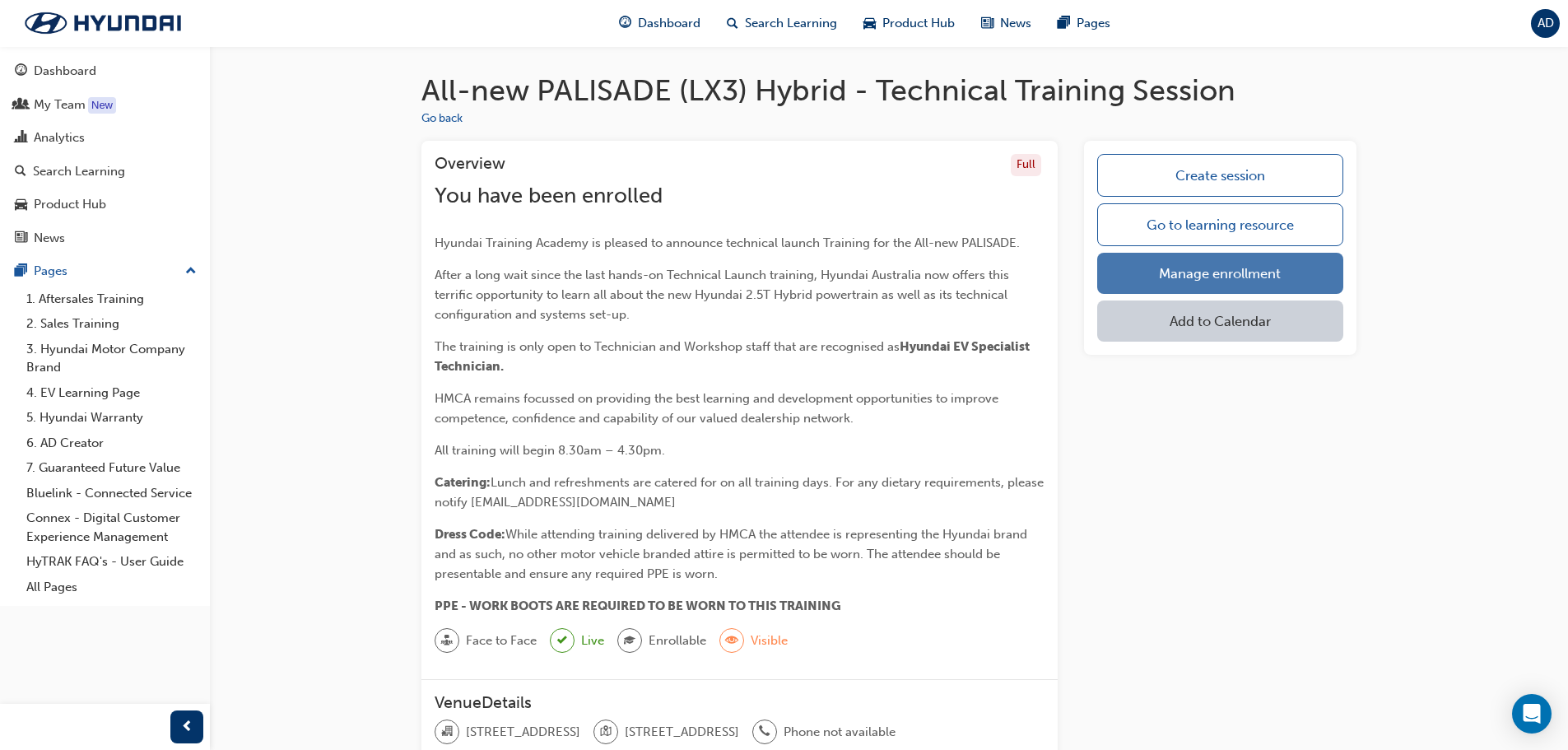
click at [1257, 269] on link "Manage enrollment" at bounding box center [1220, 273] width 246 height 41
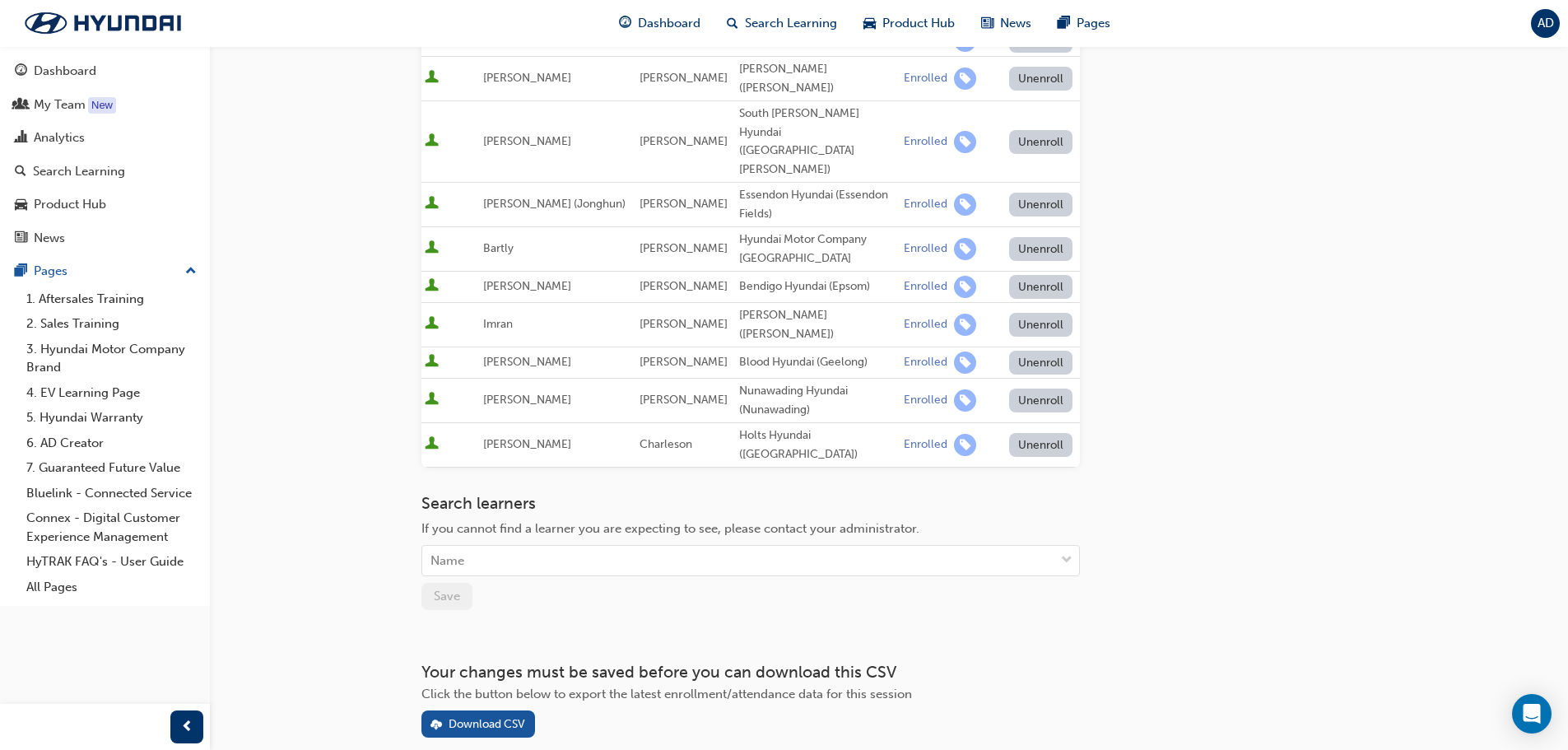
scroll to position [474, 0]
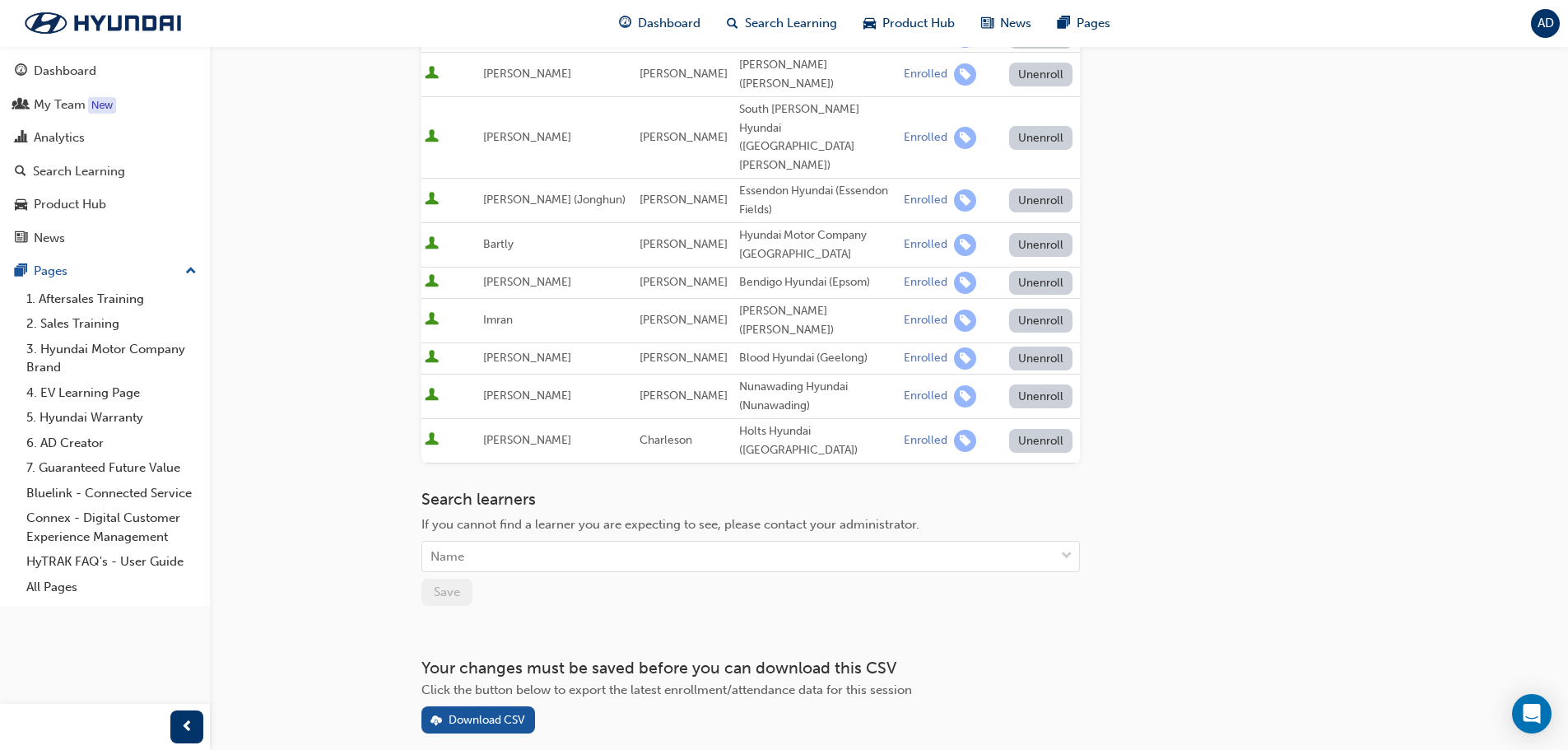
click at [489, 513] on div "Search learners If you cannot find a learner you are expecting to see, please c…" at bounding box center [750, 547] width 659 height 116
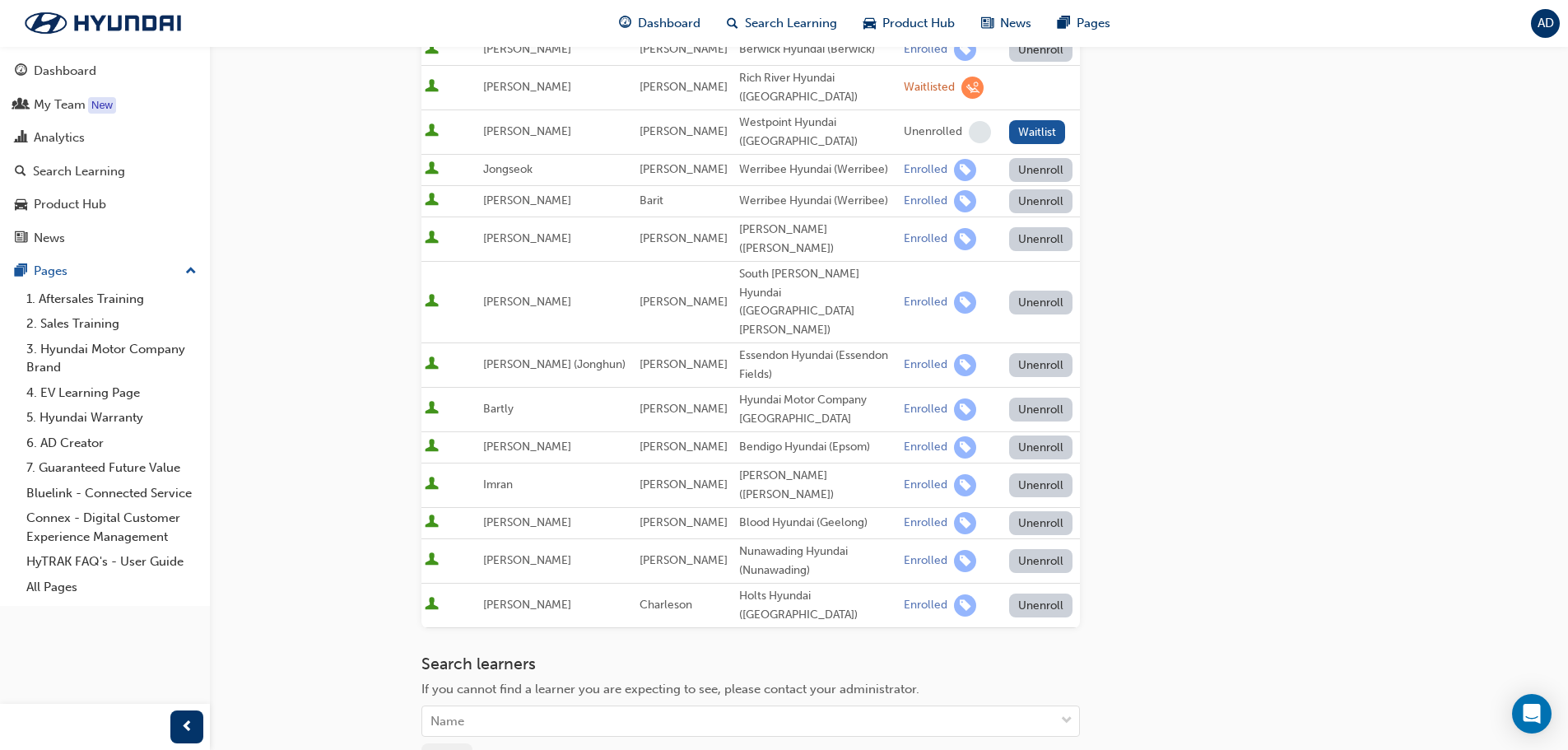
scroll to position [0, 0]
